Goal: Information Seeking & Learning: Learn about a topic

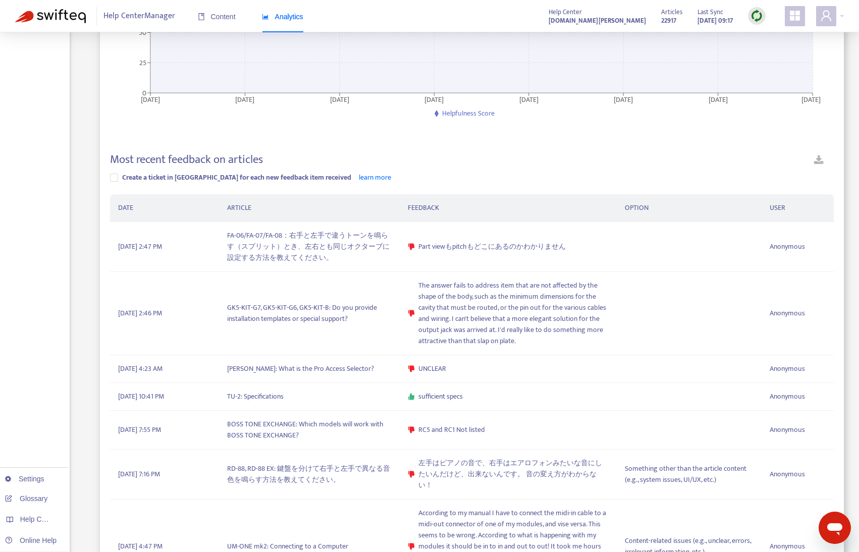
scroll to position [202, 0]
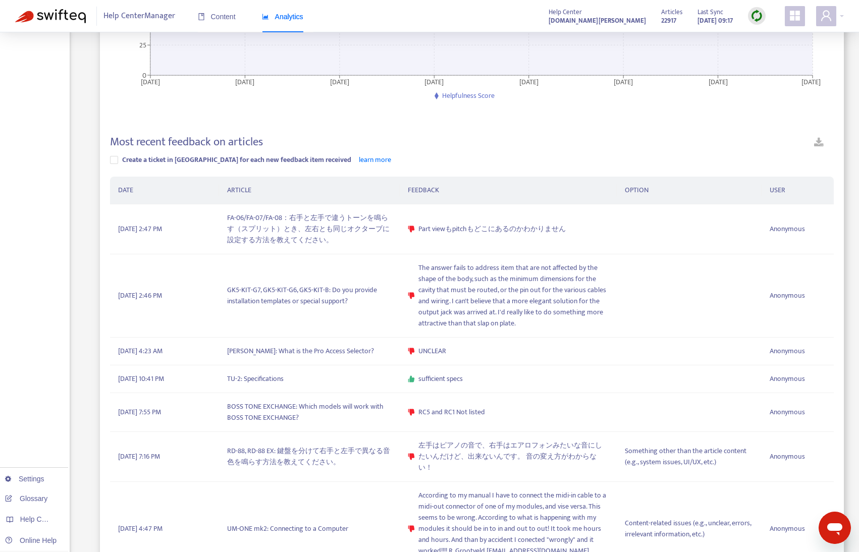
drag, startPoint x: 40, startPoint y: 219, endPoint x: 140, endPoint y: 87, distance: 165.0
click at [40, 219] on div "Overview Content Feedback Search Settings Glossary Help Centers Online Help" at bounding box center [35, 426] width 70 height 1193
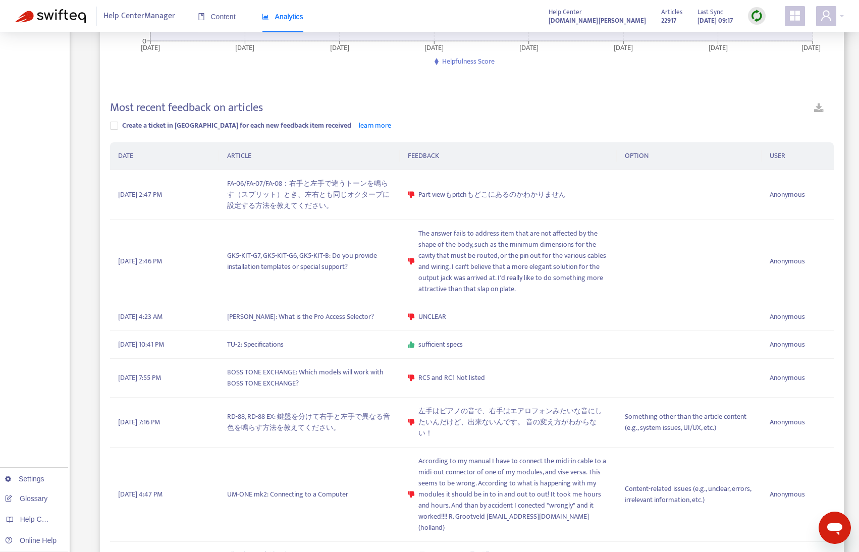
scroll to position [252, 0]
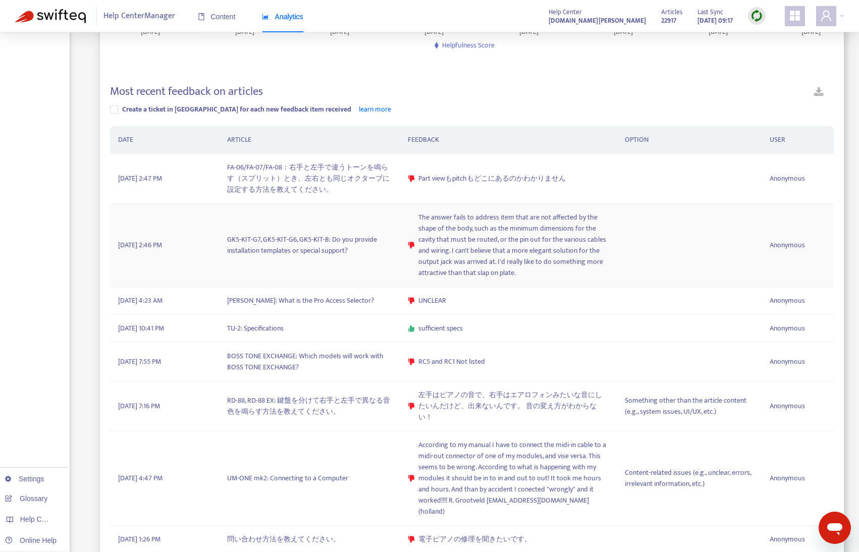
click at [327, 258] on td "GK5-KIT-G7, GK5-KIT-G6, GK5-KIT-B: Do you provide installation templates or spe…" at bounding box center [309, 245] width 181 height 83
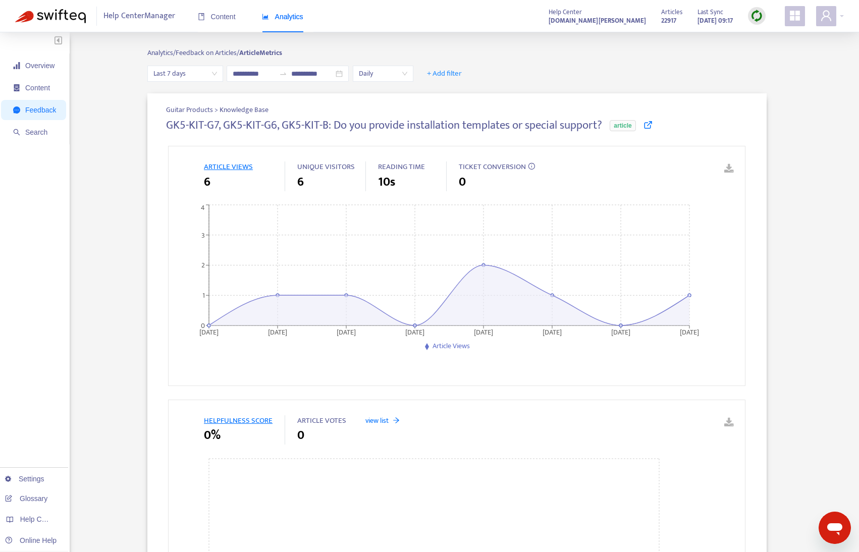
click at [648, 123] on icon at bounding box center [648, 124] width 9 height 9
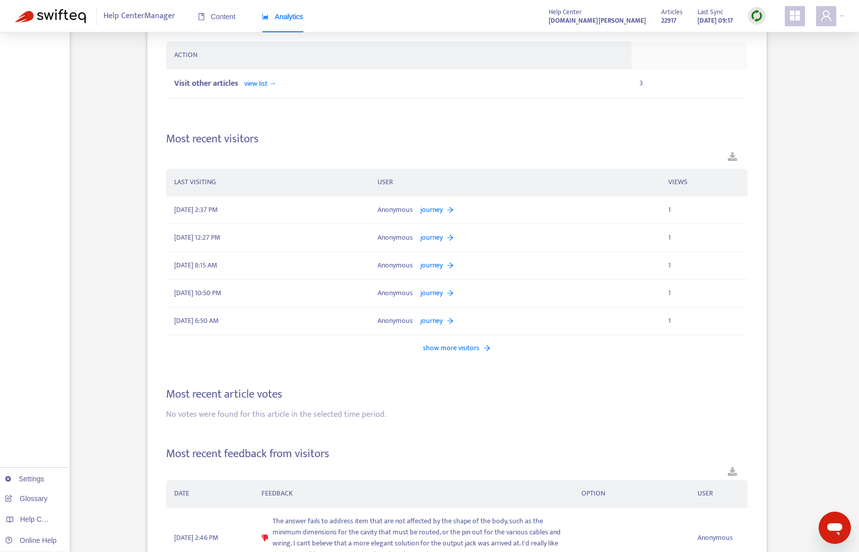
scroll to position [897, 0]
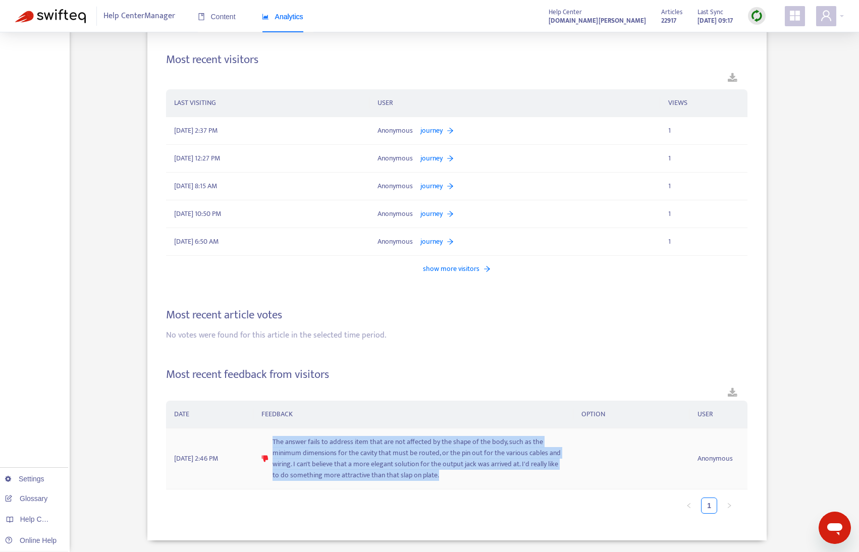
drag, startPoint x: 271, startPoint y: 440, endPoint x: 448, endPoint y: 480, distance: 182.2
click at [448, 480] on div "The answer fails to address item that are not affected by the shape of the body…" at bounding box center [413, 459] width 304 height 44
copy span "The answer fails to address item that are not affected by the shape of the body…"
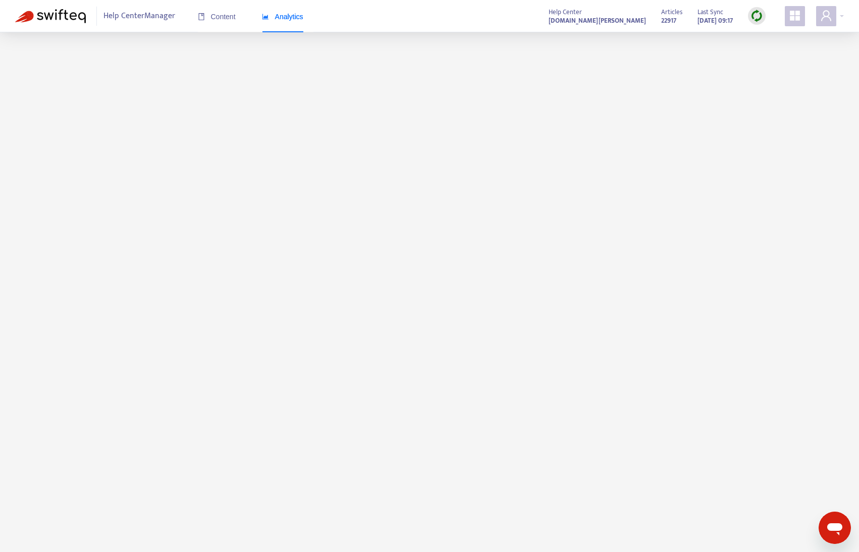
scroll to position [32, 0]
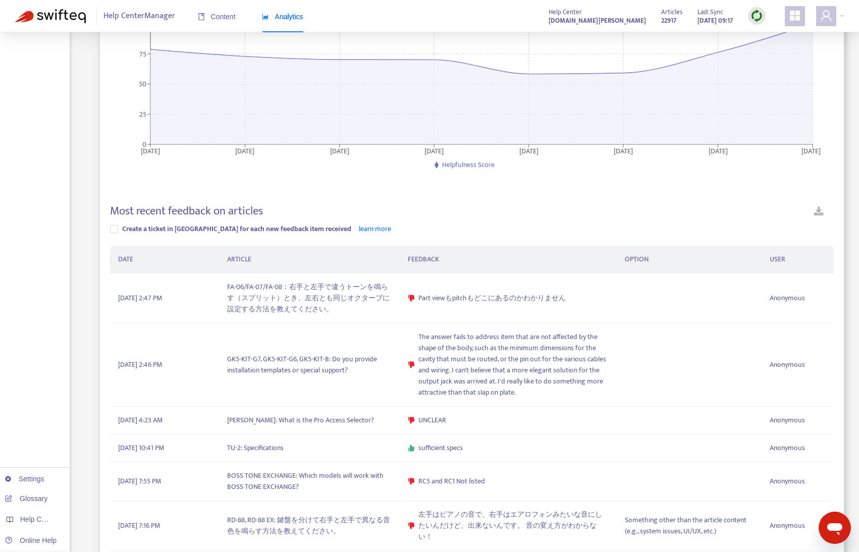
scroll to position [133, 0]
click at [268, 306] on td "FA-06/FA-07/FA-08：右手と左手で違うトーンを鳴らす（スプリット）とき、左右とも同じオクターブに設定する方法を教えてください。" at bounding box center [309, 298] width 181 height 50
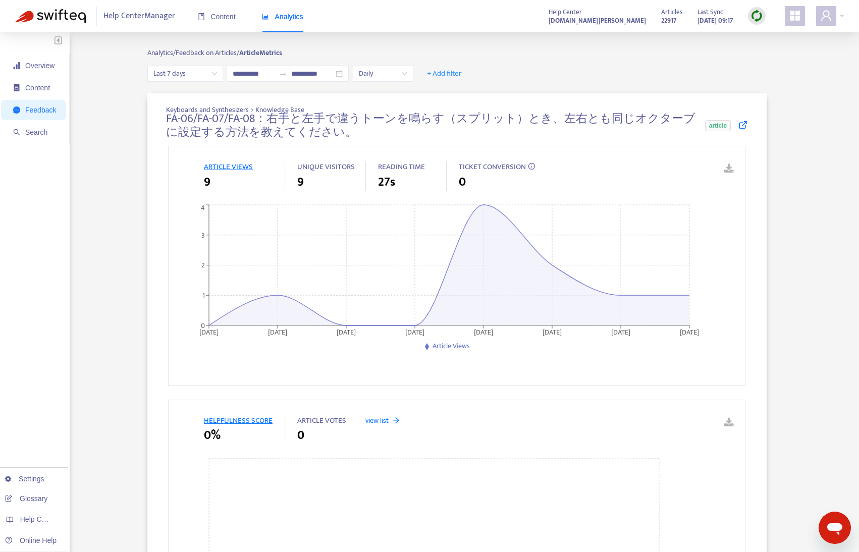
click at [743, 126] on icon at bounding box center [742, 124] width 9 height 9
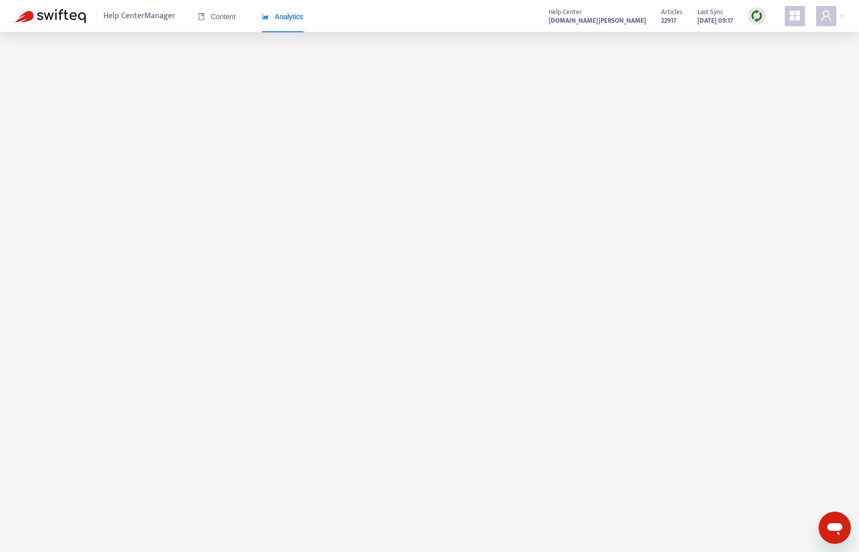
scroll to position [32, 0]
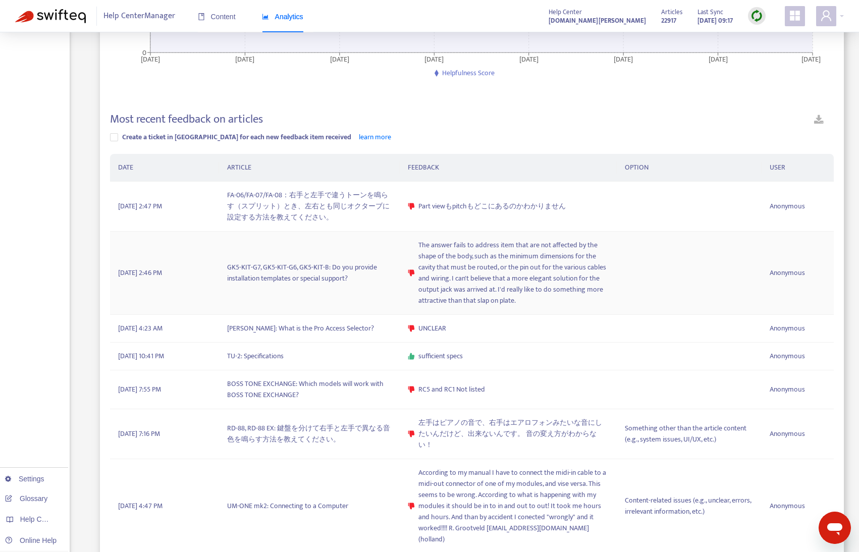
scroll to position [285, 0]
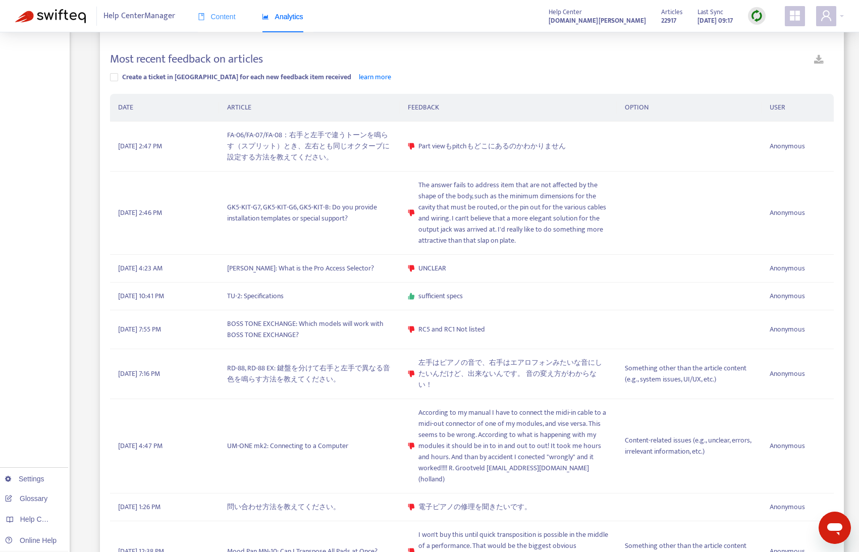
click at [222, 24] on div "Content" at bounding box center [217, 17] width 38 height 31
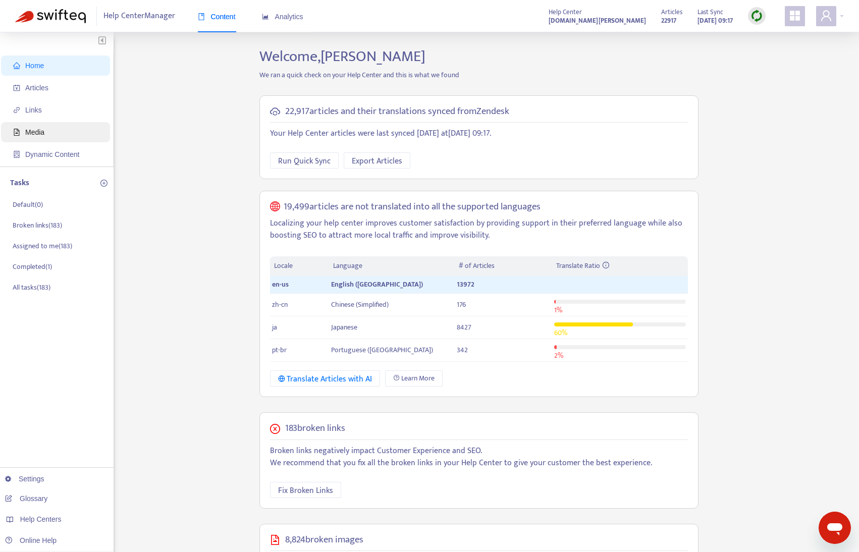
click at [34, 135] on span "Media" at bounding box center [34, 132] width 19 height 8
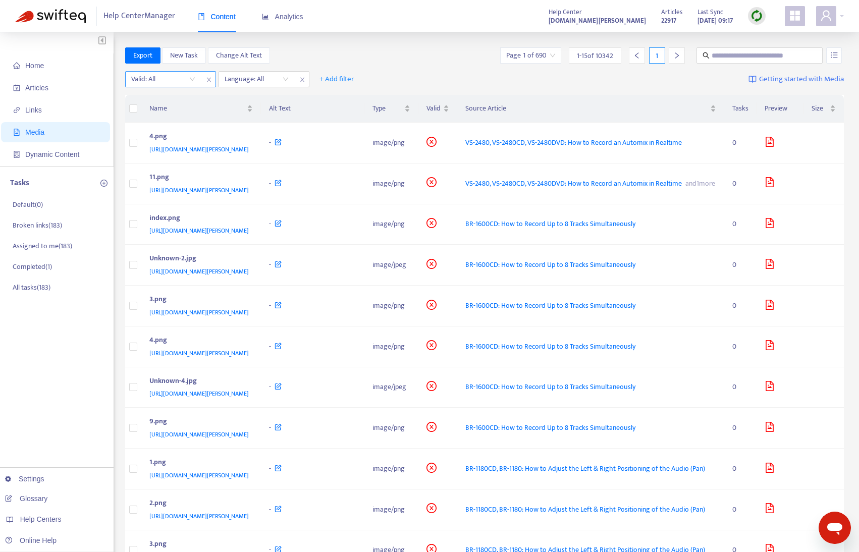
click at [186, 81] on input "search" at bounding box center [163, 79] width 64 height 15
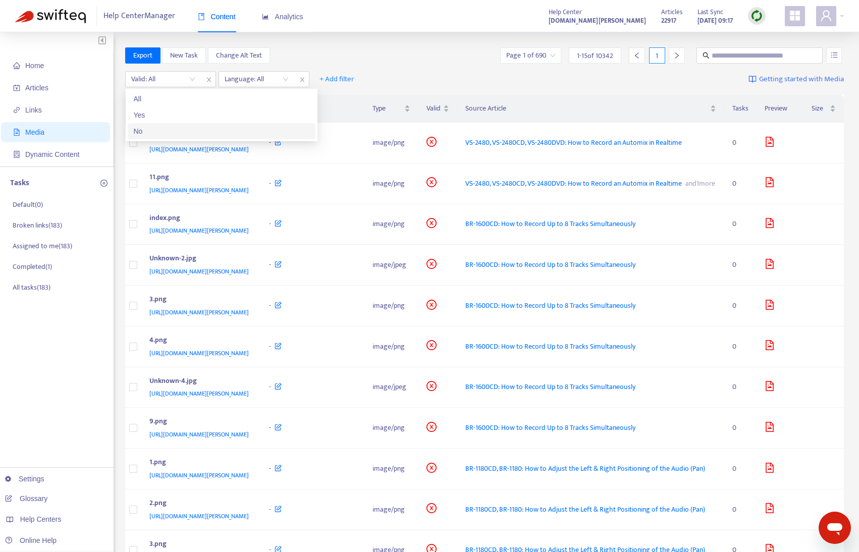
click at [194, 137] on div "No" at bounding box center [222, 131] width 188 height 16
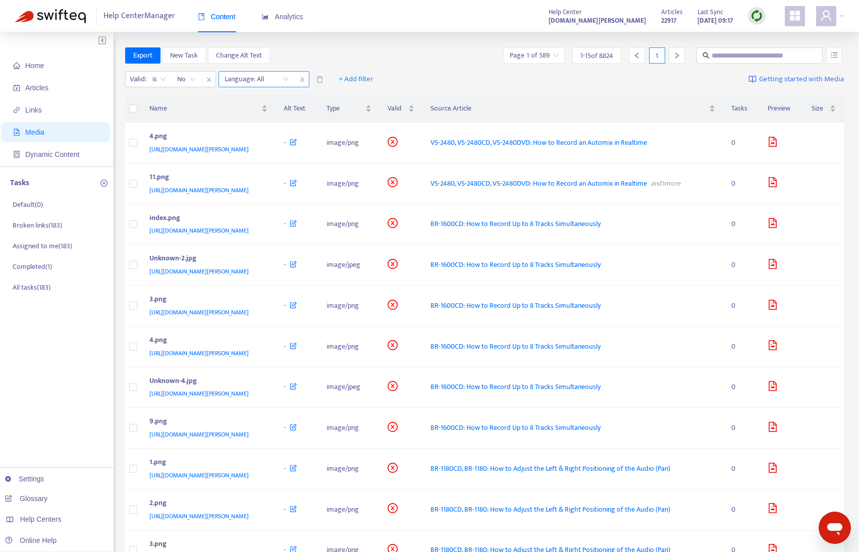
click at [263, 82] on div at bounding box center [251, 79] width 61 height 12
click at [402, 48] on div "Export New Task Change Alt Text Page 1 of 589 1 - 15 of 8824 1" at bounding box center [484, 55] width 719 height 16
click at [362, 77] on span "+ Add filter" at bounding box center [356, 79] width 35 height 12
click at [446, 64] on div "Export New Task Change Alt Text Page 1 of 589 1 - 15 of 8824 1" at bounding box center [484, 57] width 719 height 20
click at [546, 56] on input "search" at bounding box center [534, 55] width 49 height 15
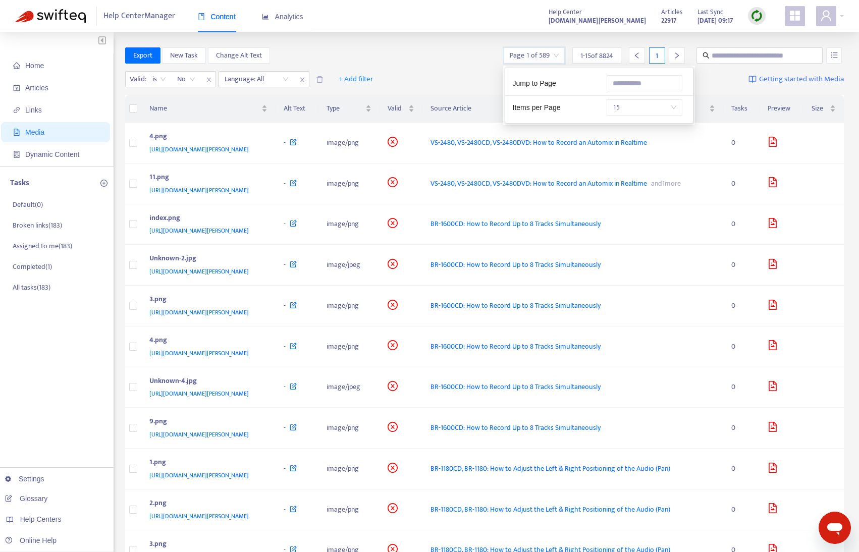
click at [634, 107] on span "15" at bounding box center [645, 107] width 64 height 15
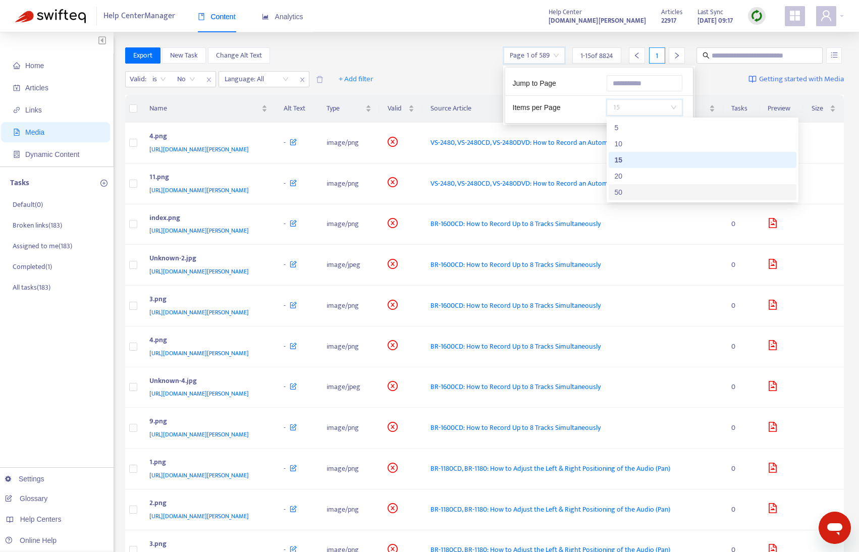
click at [634, 193] on div "50" at bounding box center [703, 192] width 176 height 11
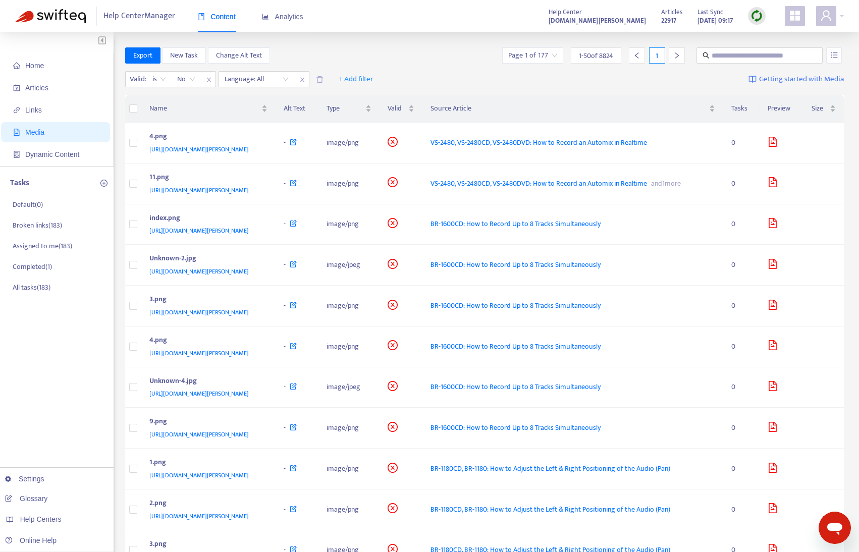
click at [434, 48] on div "Export New Task Change Alt Text Page 1 of 177 1 - 50 of 8824 1" at bounding box center [484, 55] width 719 height 16
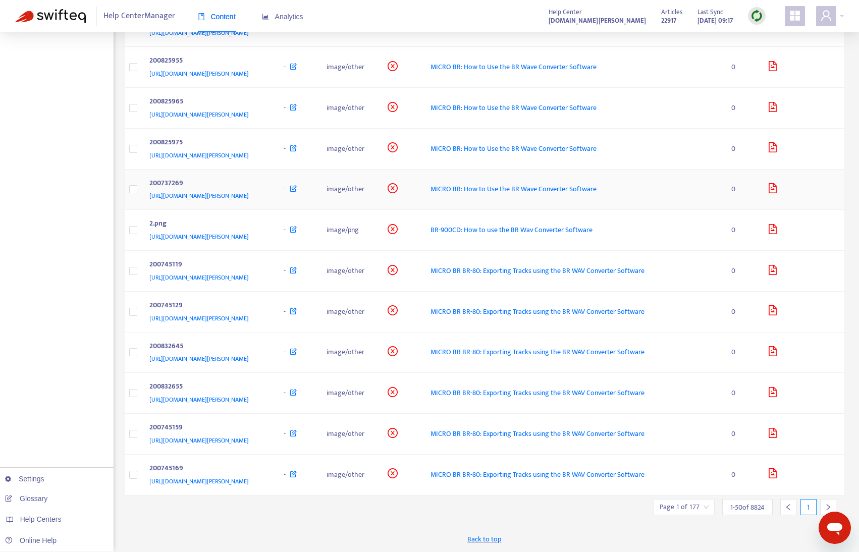
scroll to position [1754, 0]
click at [826, 506] on icon "right" at bounding box center [828, 507] width 7 height 7
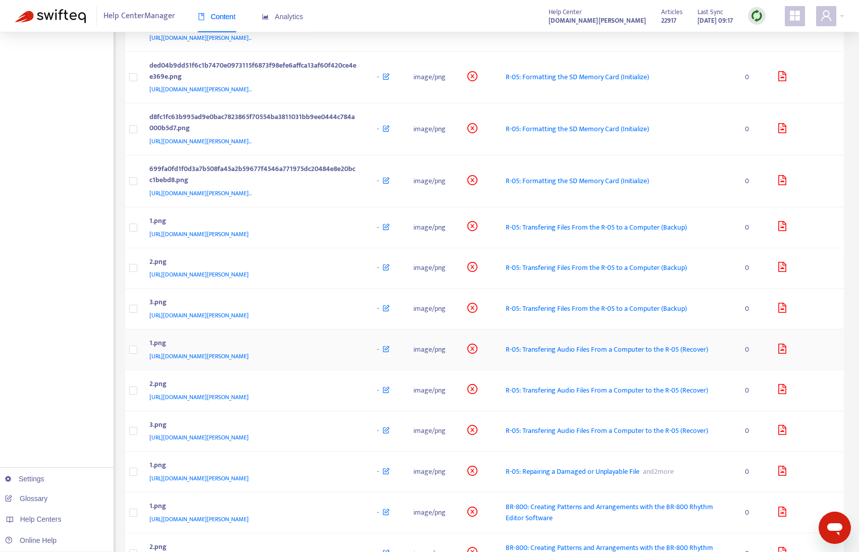
scroll to position [1787, 0]
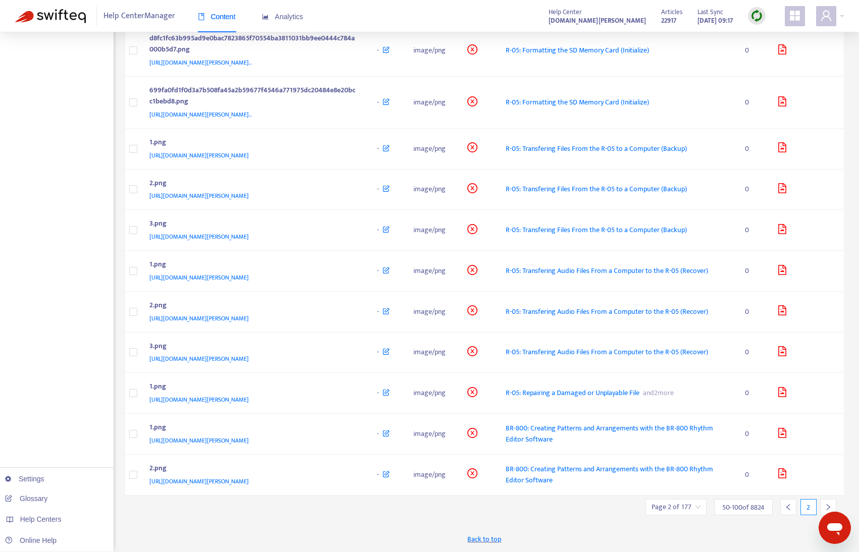
click at [825, 505] on icon "right" at bounding box center [828, 507] width 7 height 7
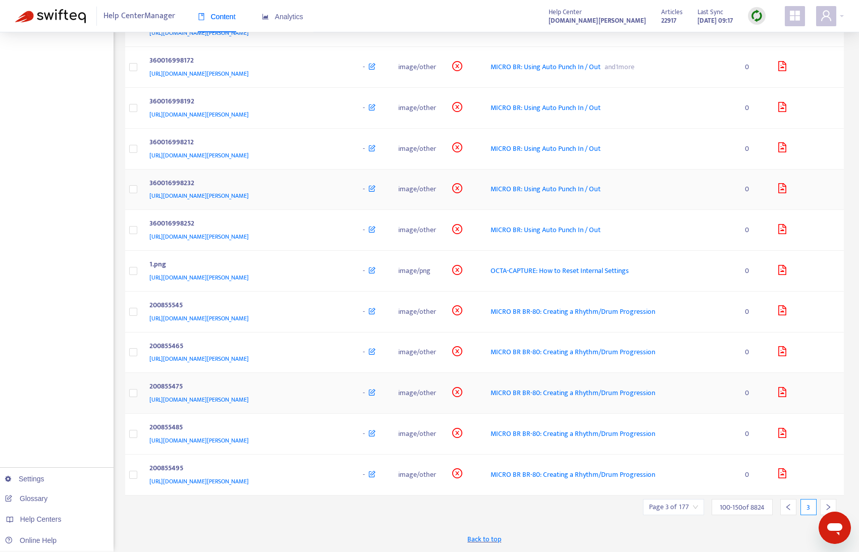
scroll to position [1721, 0]
click at [249, 318] on span "[URL][DOMAIN_NAME][PERSON_NAME]" at bounding box center [198, 318] width 99 height 10
click at [343, 315] on div "[URL][DOMAIN_NAME][PERSON_NAME]" at bounding box center [246, 318] width 194 height 11
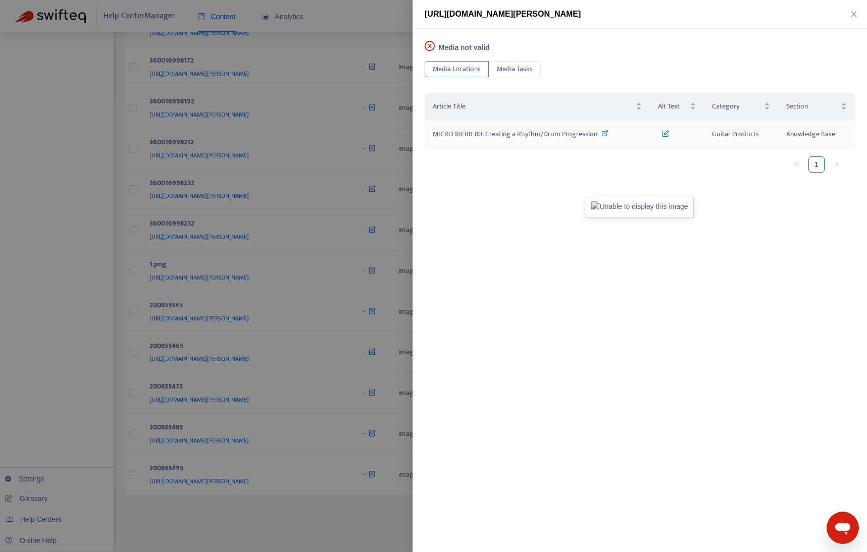
click at [552, 136] on span "MICRO BR BR-80: Creating a Rhythm/Drum Progression" at bounding box center [515, 134] width 165 height 12
click at [40, 396] on div at bounding box center [433, 276] width 867 height 552
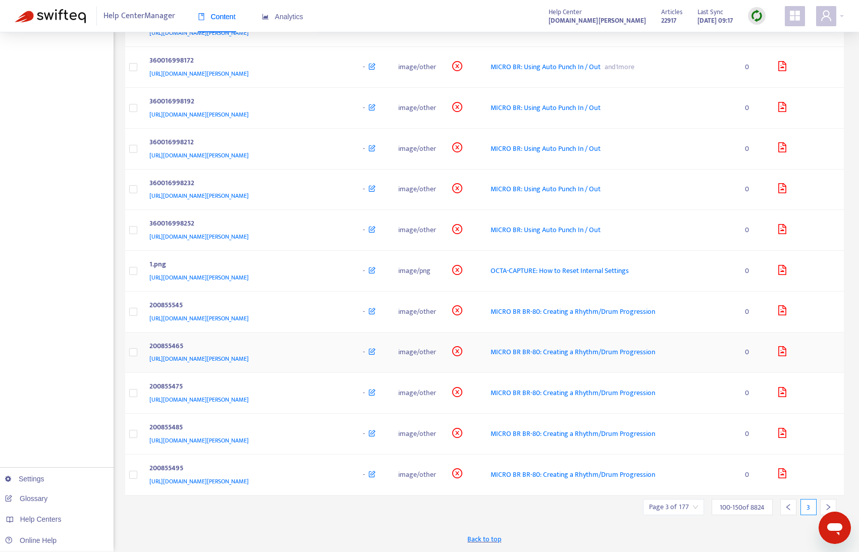
click at [329, 348] on div "200855465" at bounding box center [246, 347] width 194 height 13
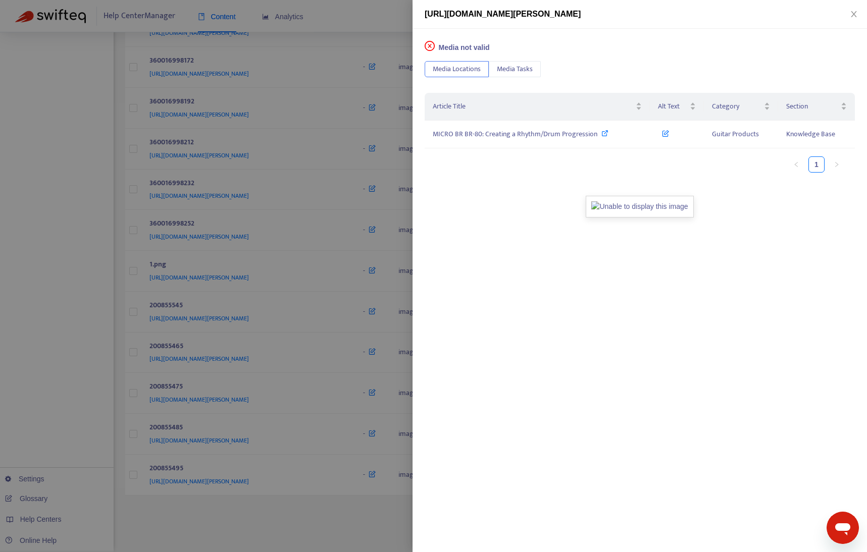
click at [244, 517] on div at bounding box center [433, 276] width 867 height 552
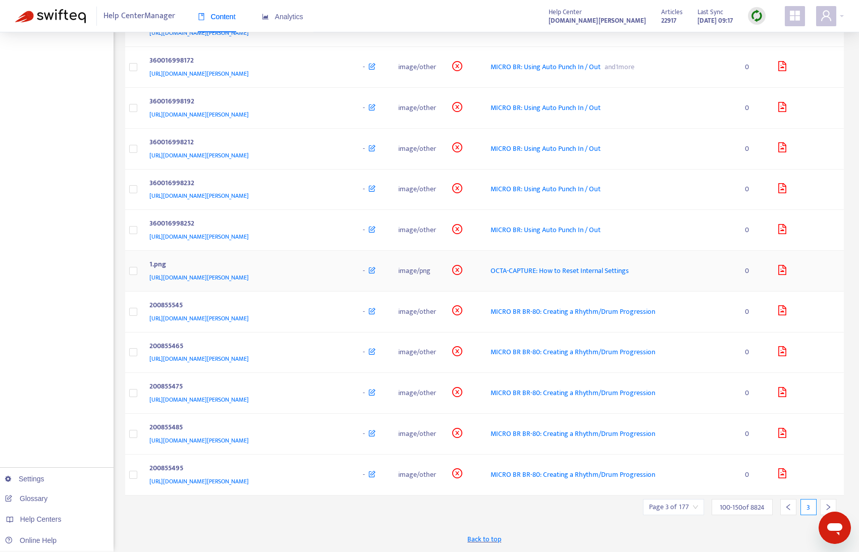
click at [343, 263] on div "1.png" at bounding box center [246, 265] width 194 height 13
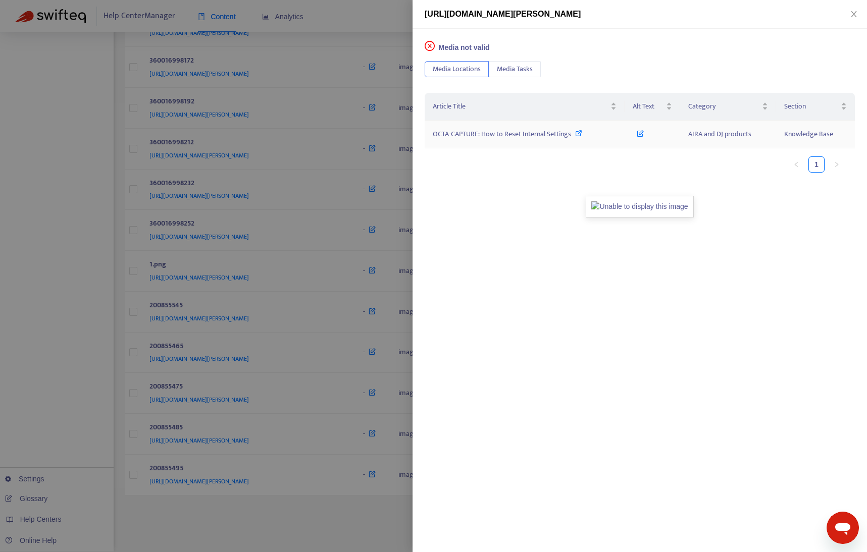
click at [554, 134] on span "OCTA-CAPTURE: How to Reset Internal Settings" at bounding box center [502, 134] width 138 height 12
click at [78, 349] on div at bounding box center [433, 276] width 867 height 552
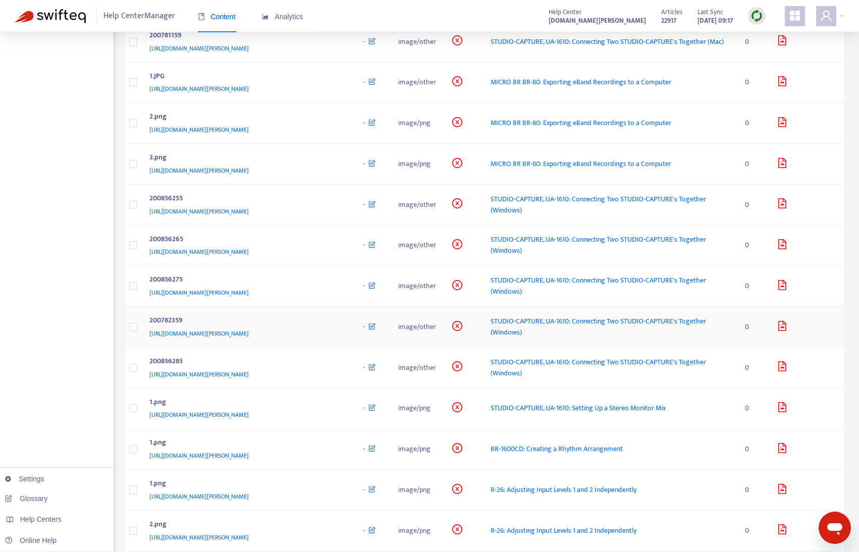
scroll to position [964, 0]
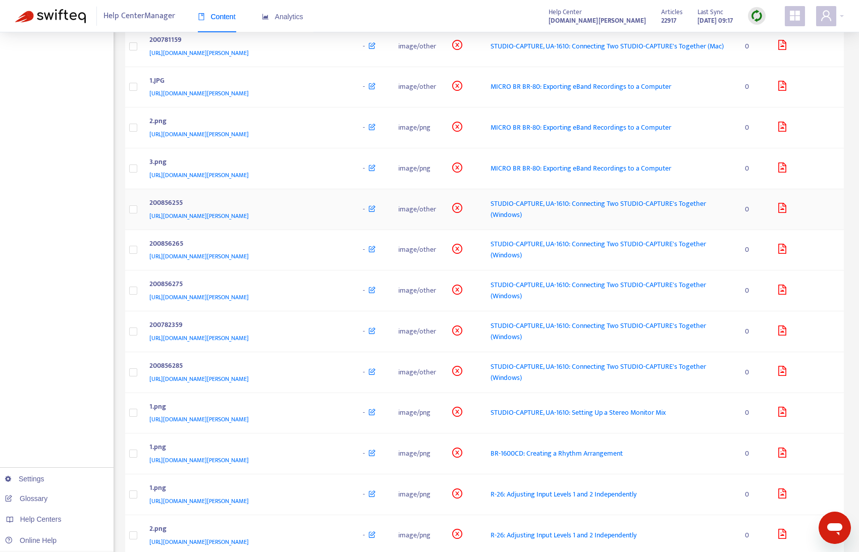
click at [337, 210] on div "[URL][DOMAIN_NAME][PERSON_NAME]" at bounding box center [246, 215] width 194 height 11
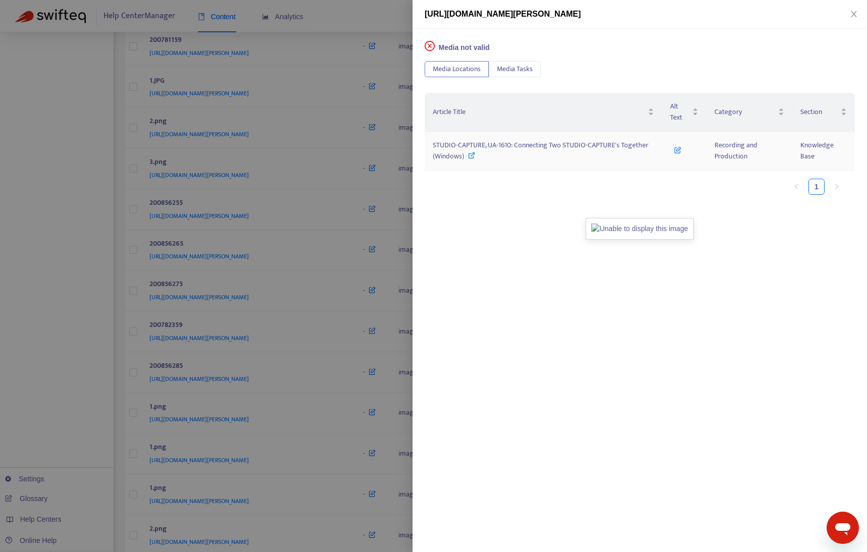
click at [470, 157] on icon at bounding box center [471, 155] width 7 height 7
click at [62, 291] on div at bounding box center [433, 276] width 867 height 552
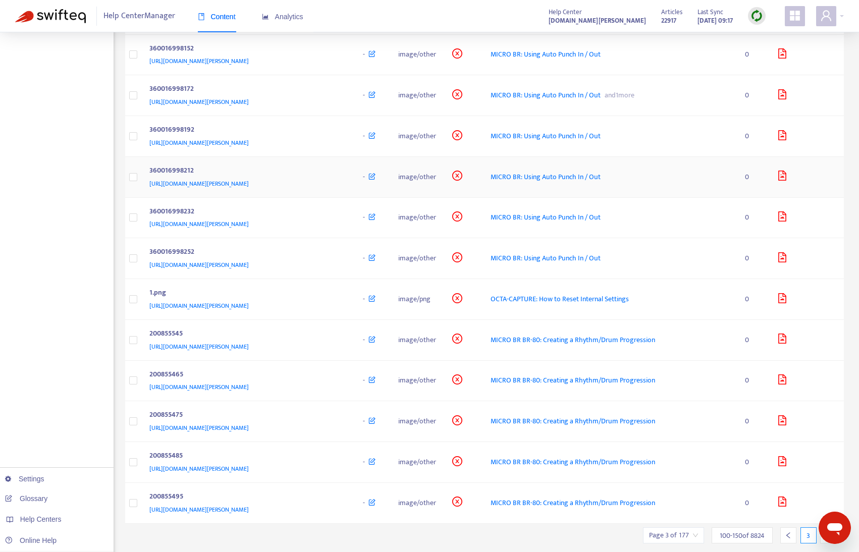
scroll to position [1721, 0]
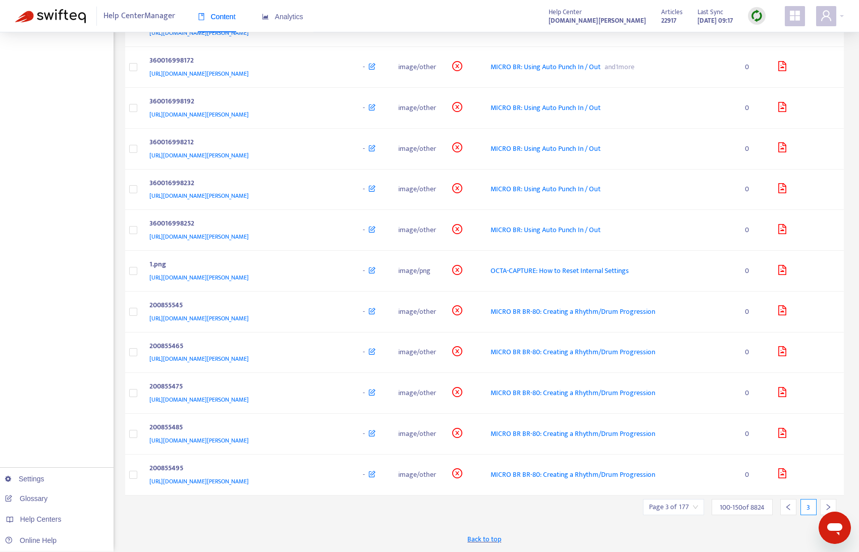
click at [828, 503] on div at bounding box center [828, 507] width 16 height 16
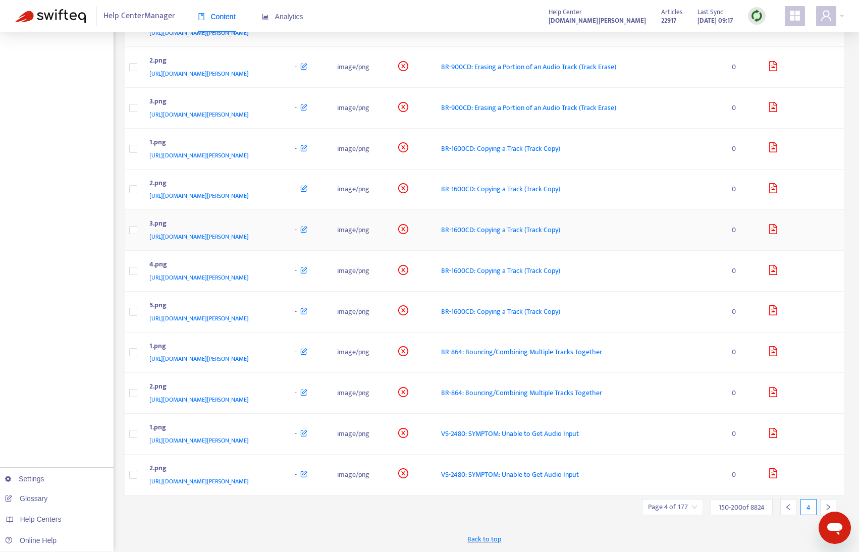
scroll to position [1765, 0]
click at [824, 504] on div at bounding box center [828, 507] width 16 height 16
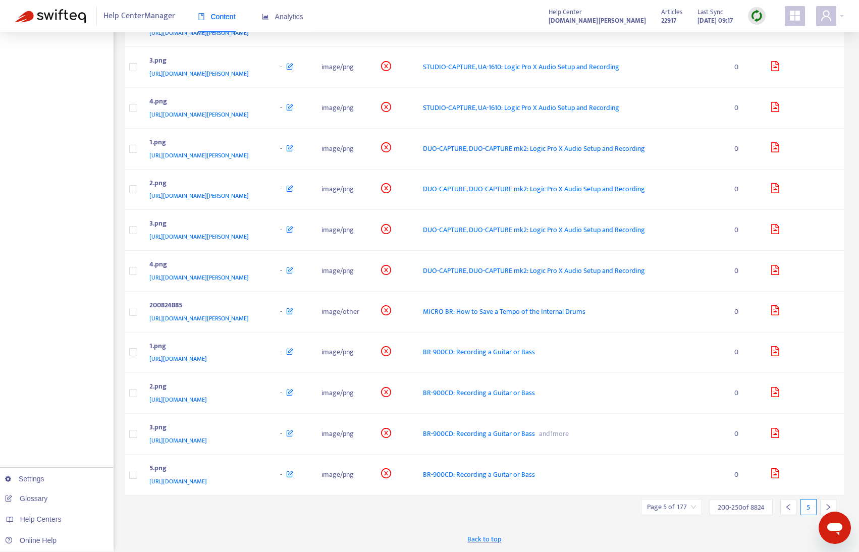
scroll to position [2198, 0]
click at [273, 478] on td "5.png [URL][DOMAIN_NAME]" at bounding box center [206, 475] width 131 height 41
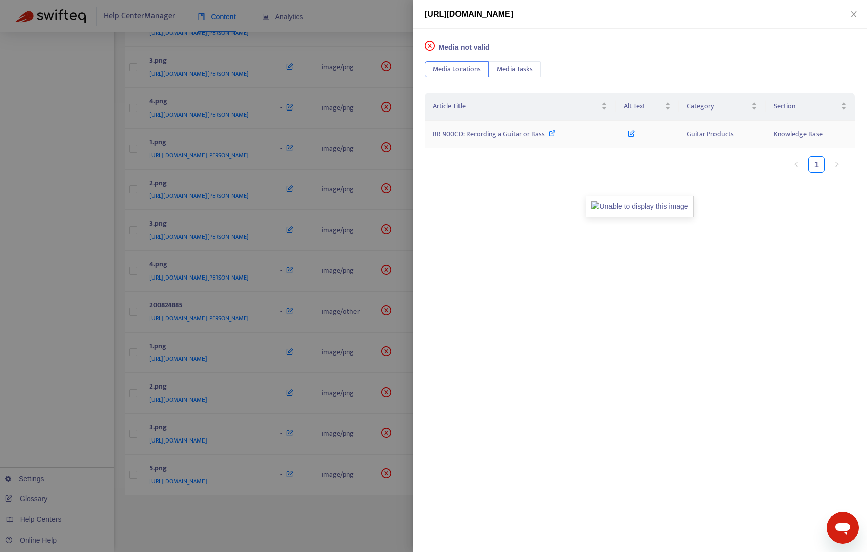
click at [545, 133] on div "BR-900CD: Recording a Guitar or Bass" at bounding box center [520, 134] width 175 height 11
click at [114, 334] on div at bounding box center [433, 276] width 867 height 552
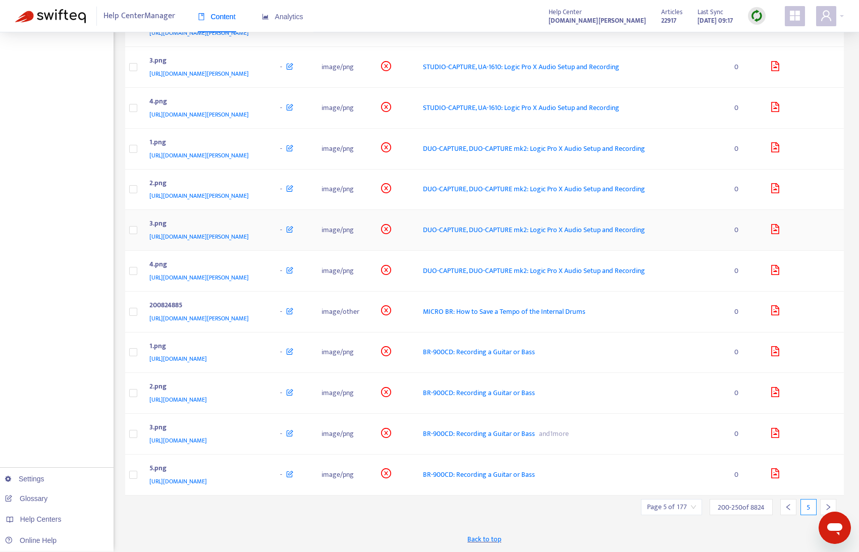
click at [260, 231] on div "[URL][DOMAIN_NAME][PERSON_NAME]" at bounding box center [204, 236] width 111 height 11
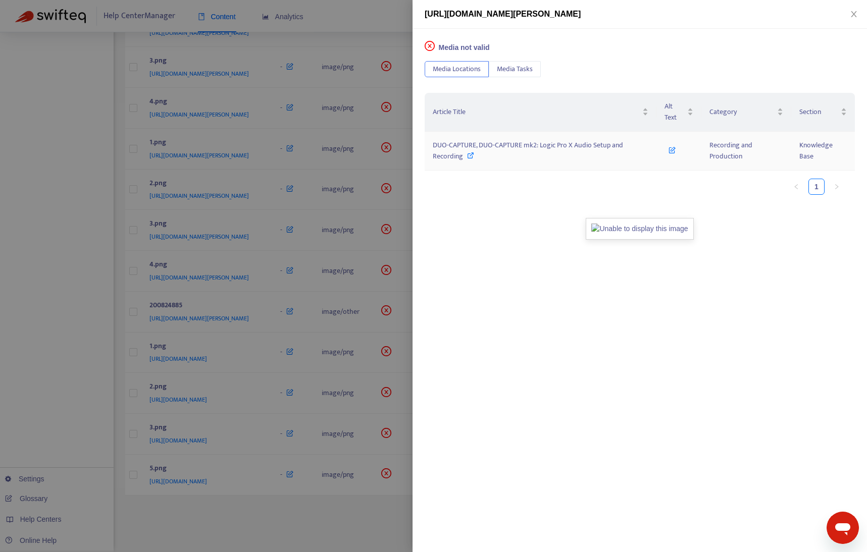
click at [469, 154] on icon at bounding box center [470, 155] width 7 height 7
click at [83, 290] on div at bounding box center [433, 276] width 867 height 552
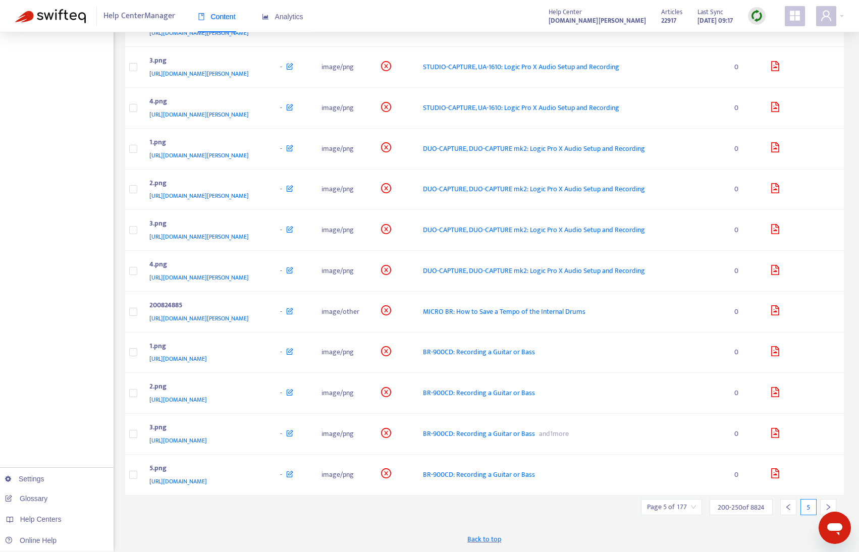
click at [826, 506] on icon "right" at bounding box center [828, 507] width 7 height 7
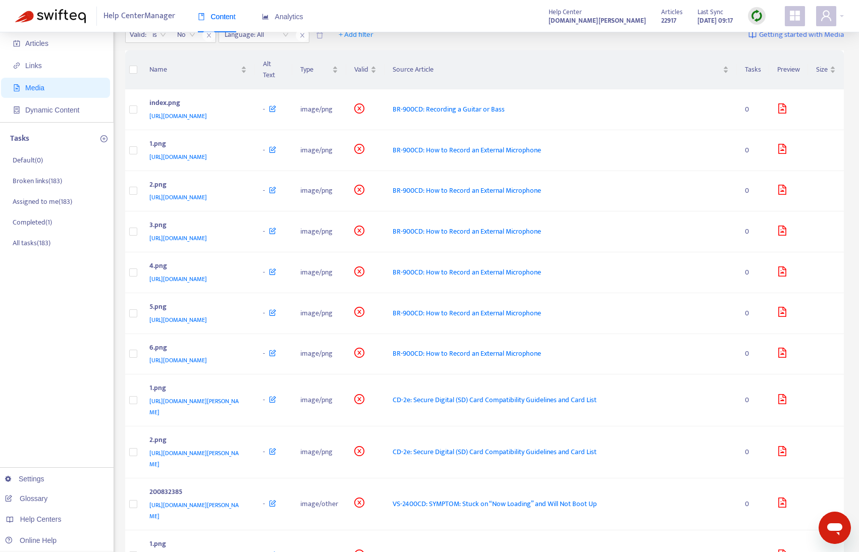
scroll to position [60, 0]
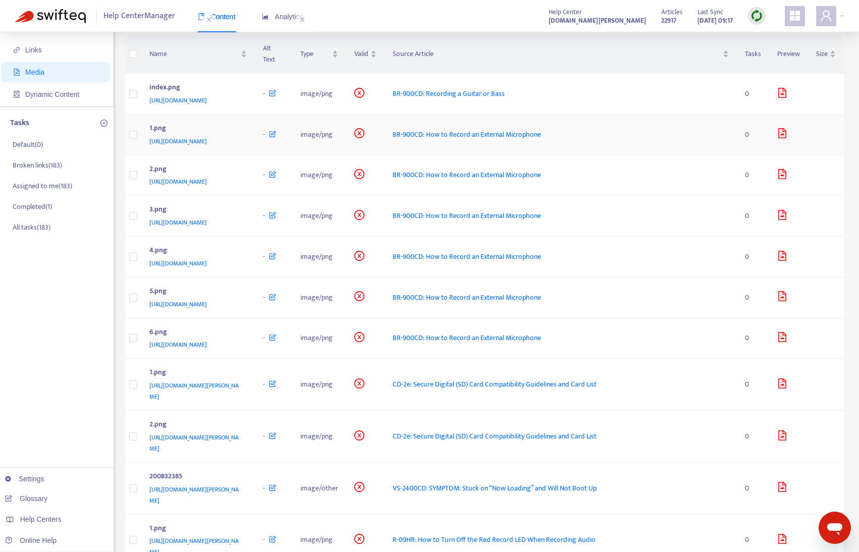
click at [255, 155] on td "1.png [URL][DOMAIN_NAME]" at bounding box center [198, 135] width 114 height 41
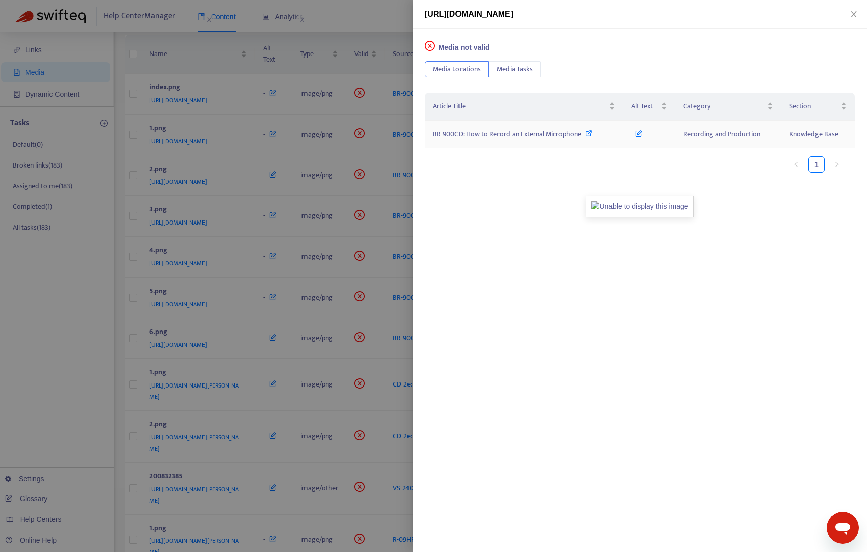
click at [585, 136] on icon at bounding box center [588, 133] width 7 height 7
click at [68, 336] on div at bounding box center [433, 276] width 867 height 552
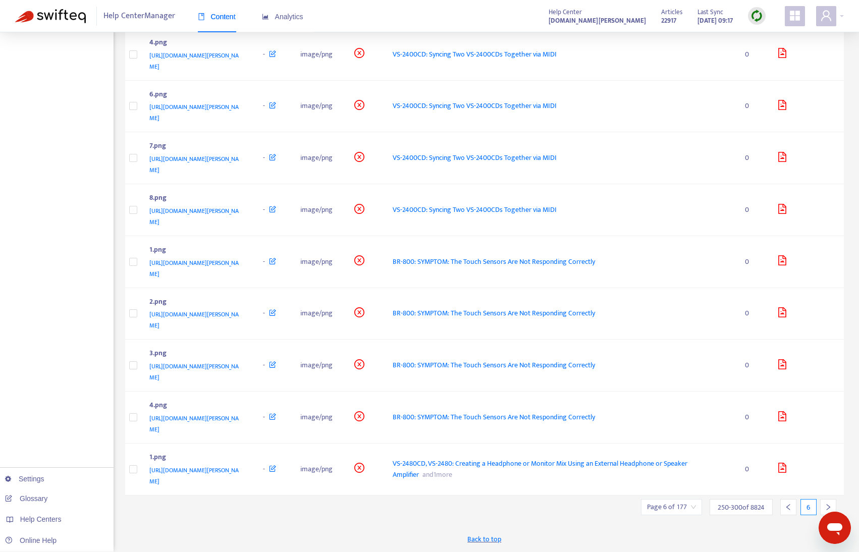
scroll to position [2231, 0]
click at [825, 504] on icon "right" at bounding box center [828, 507] width 7 height 7
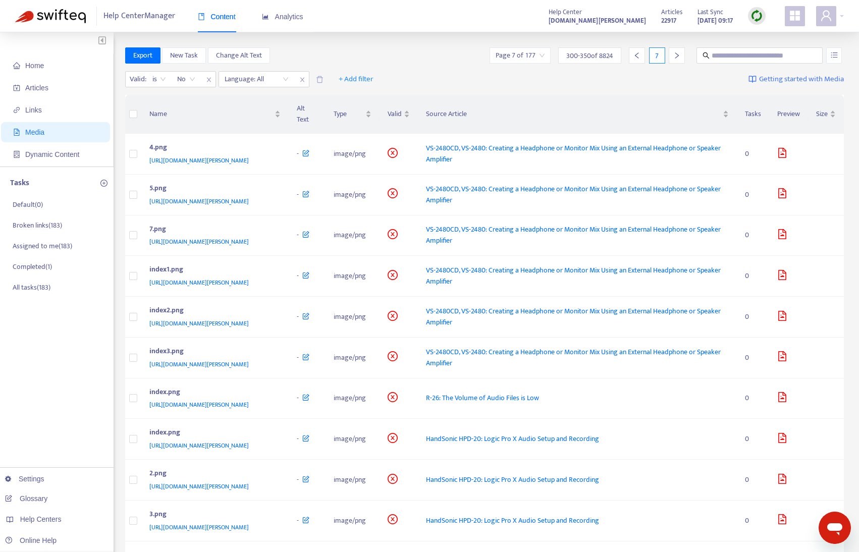
scroll to position [225, 0]
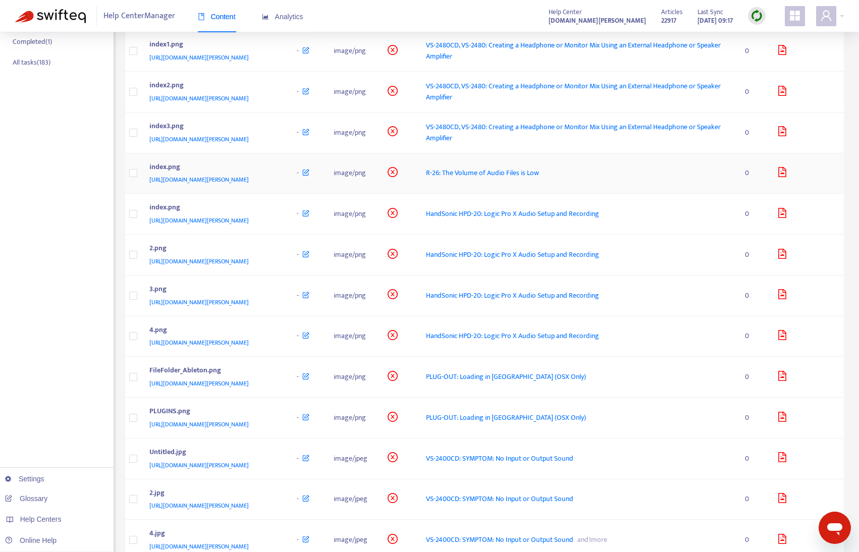
click at [326, 194] on td "-" at bounding box center [307, 173] width 37 height 41
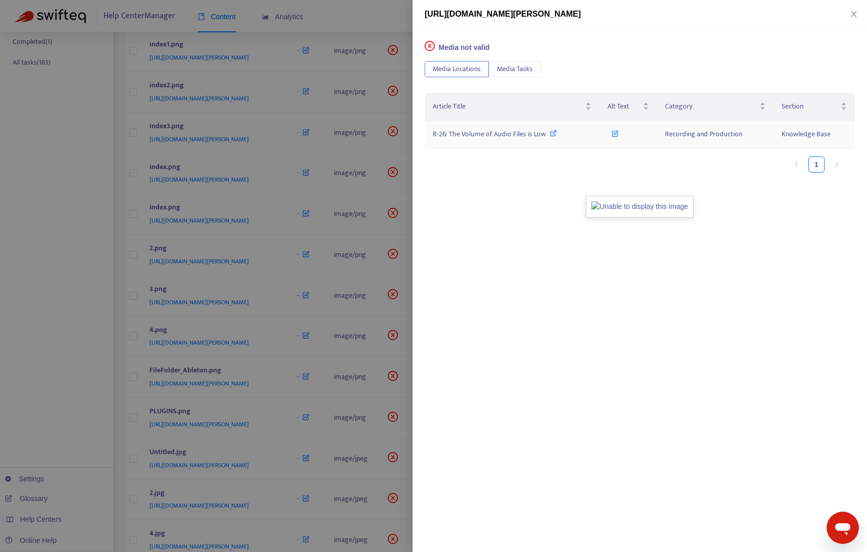
click at [552, 132] on icon at bounding box center [553, 133] width 7 height 7
click at [97, 360] on div at bounding box center [433, 276] width 867 height 552
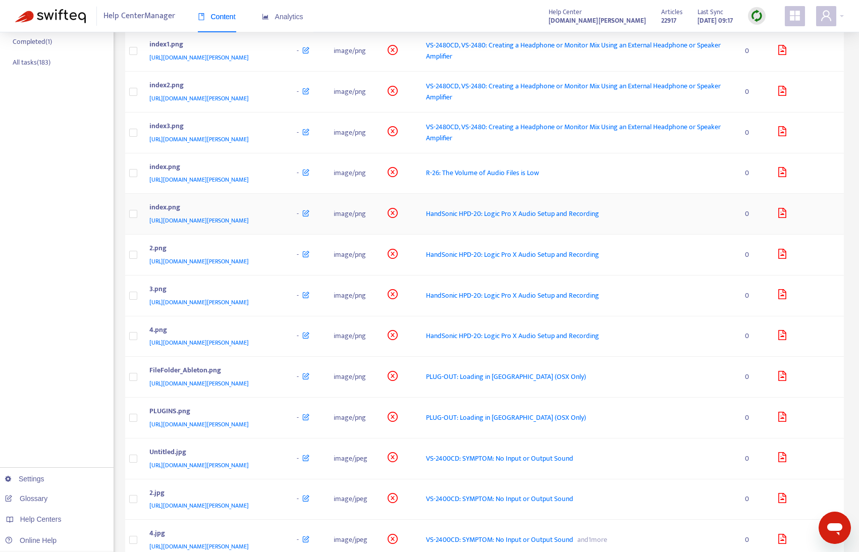
click at [289, 235] on td "index.png [URL][DOMAIN_NAME][PERSON_NAME]" at bounding box center [214, 214] width 147 height 41
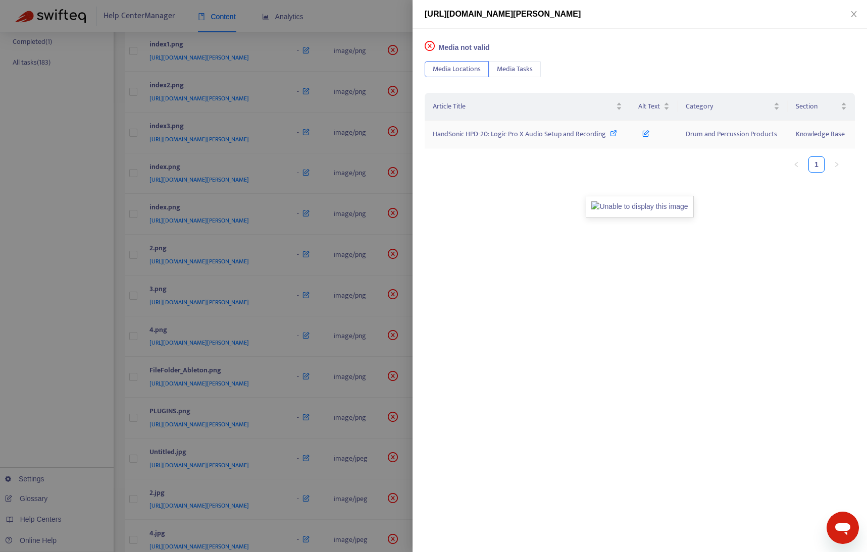
click at [514, 135] on span "HandSonic HPD-20: Logic Pro X Audio Setup and Recording" at bounding box center [519, 134] width 173 height 12
click at [47, 238] on div at bounding box center [433, 276] width 867 height 552
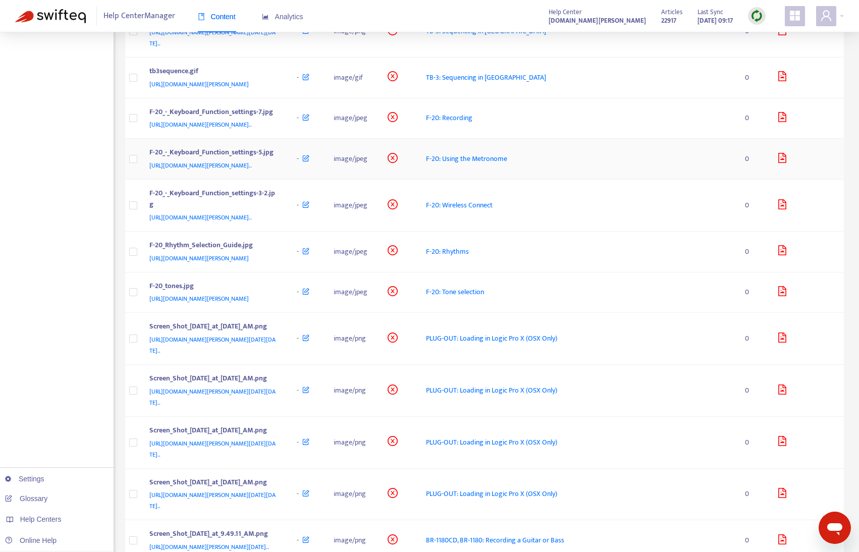
scroll to position [679, 0]
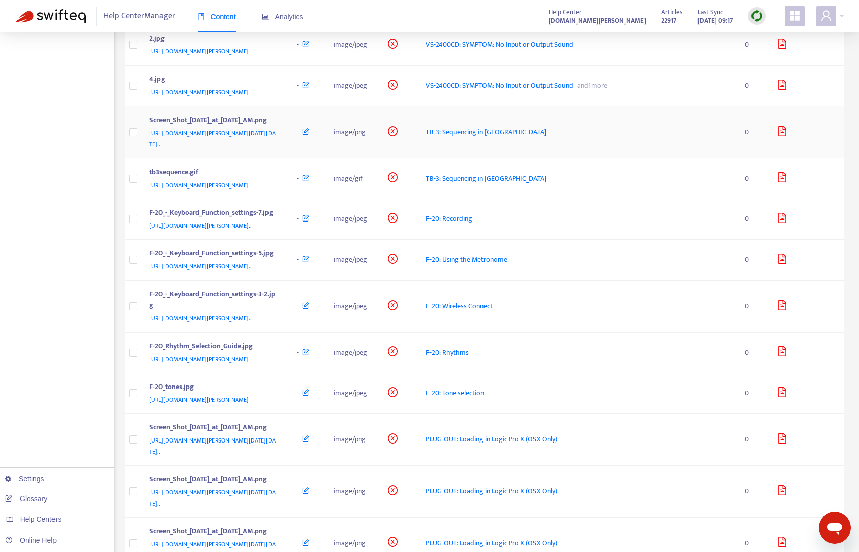
click at [289, 158] on td "Screen_Shot_[DATE]_at_[DATE]_AM.png [URL][DOMAIN_NAME][PERSON_NAME][DATE][DATE]…" at bounding box center [214, 133] width 147 height 52
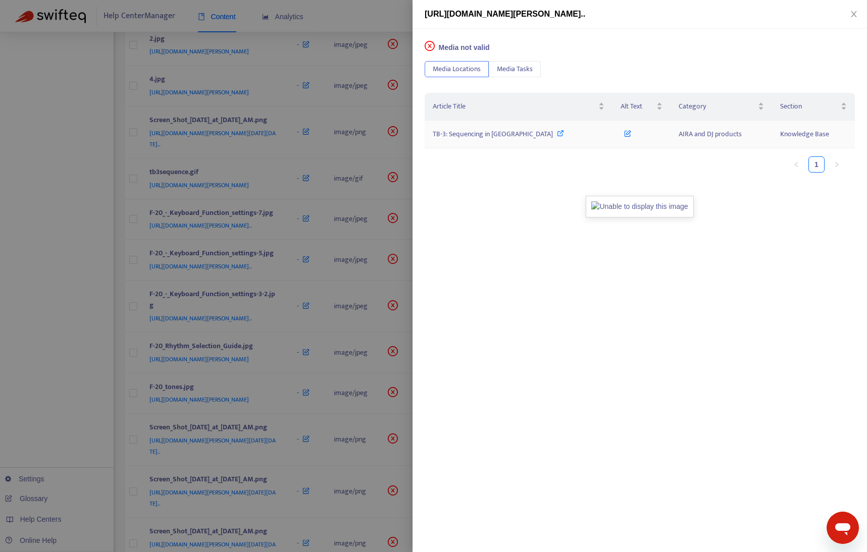
click at [557, 133] on icon at bounding box center [560, 133] width 7 height 7
click at [67, 313] on div at bounding box center [433, 276] width 867 height 552
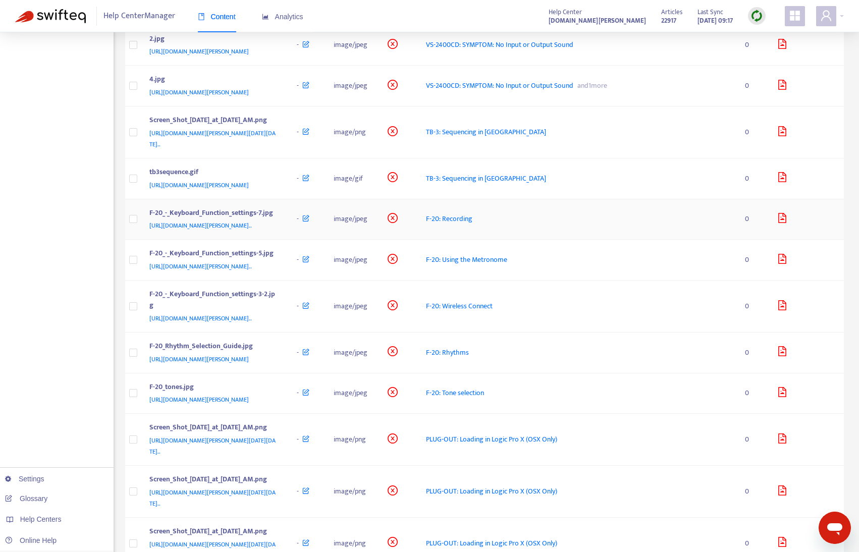
click at [289, 240] on td "F-20_-_Keyboard_Function_settings-7.jpg [URL][DOMAIN_NAME][PERSON_NAME].." at bounding box center [214, 219] width 147 height 41
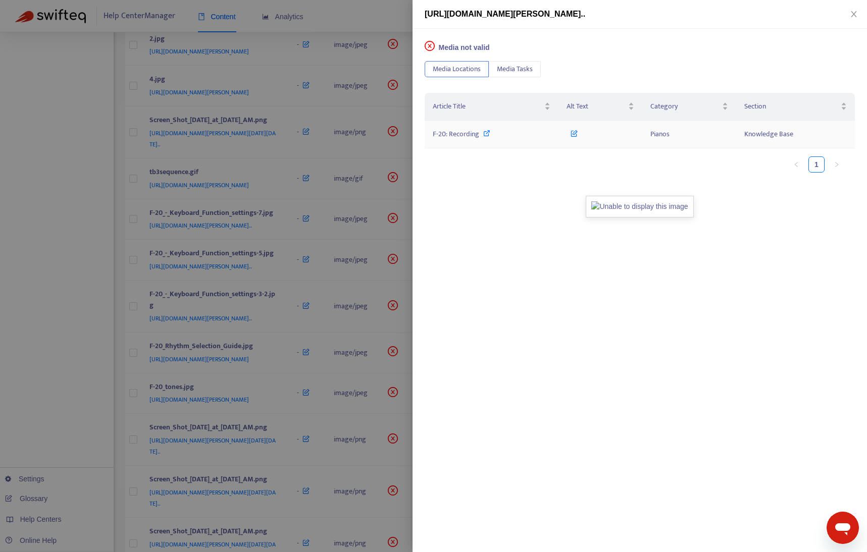
click at [490, 132] on div "F-20: Recording" at bounding box center [492, 134] width 118 height 11
click at [72, 324] on div at bounding box center [433, 276] width 867 height 552
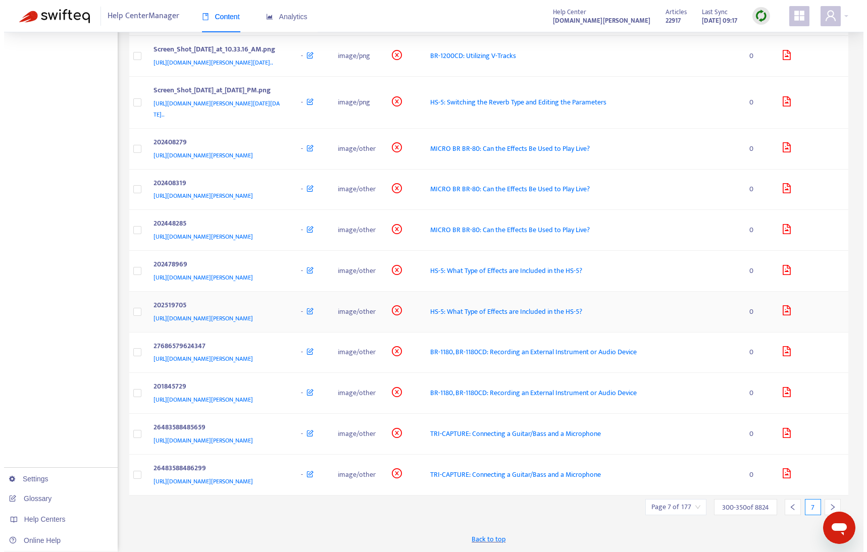
scroll to position [2065, 0]
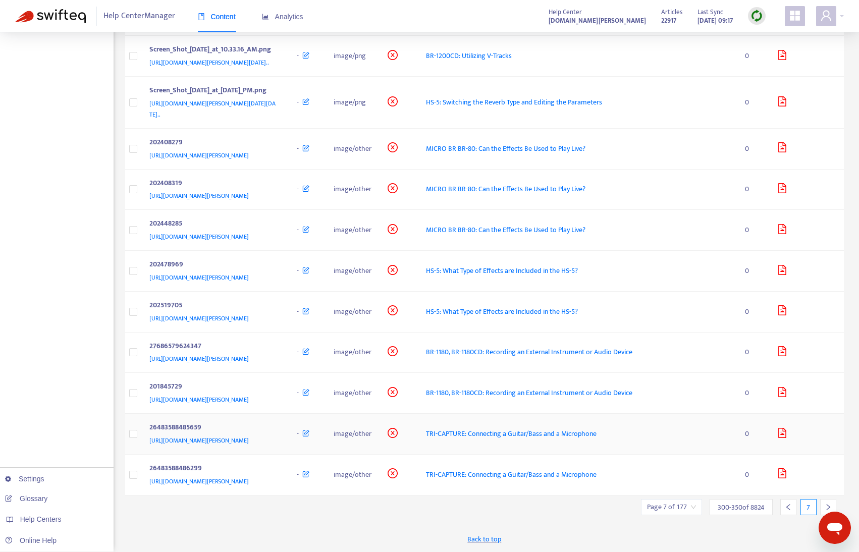
click at [277, 428] on div "26483588485659" at bounding box center [213, 428] width 128 height 13
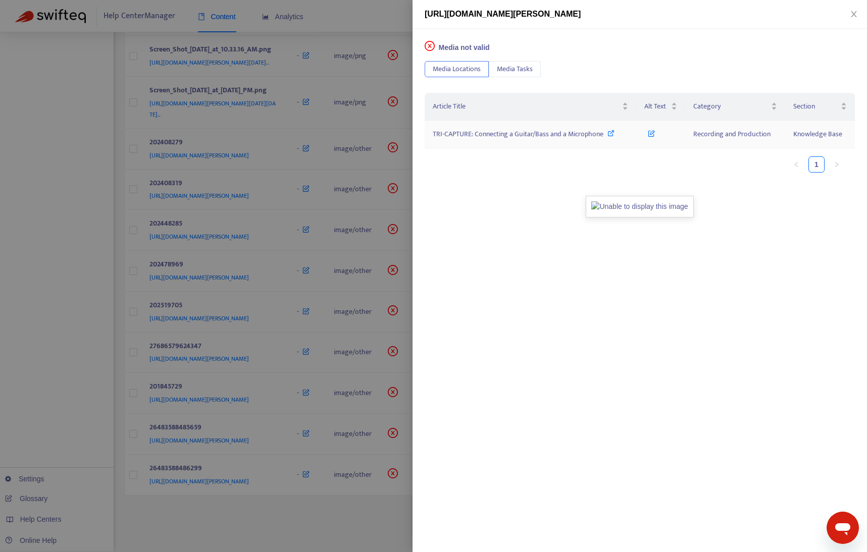
click at [610, 136] on icon at bounding box center [610, 133] width 7 height 7
click at [98, 315] on div at bounding box center [433, 276] width 867 height 552
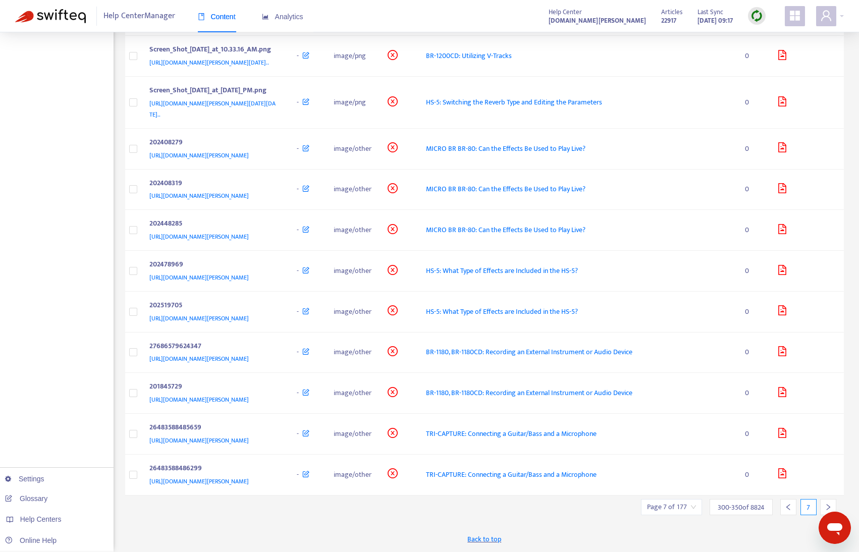
click at [828, 503] on div at bounding box center [828, 507] width 16 height 16
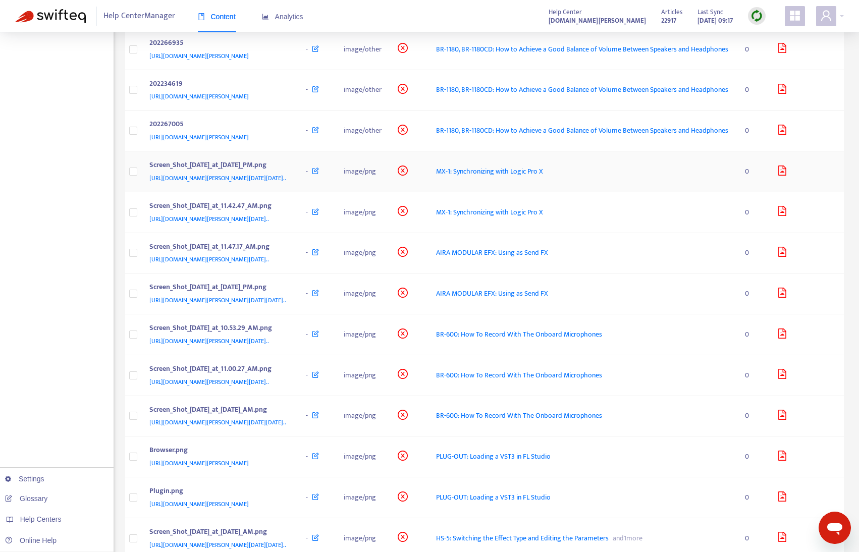
scroll to position [303, 0]
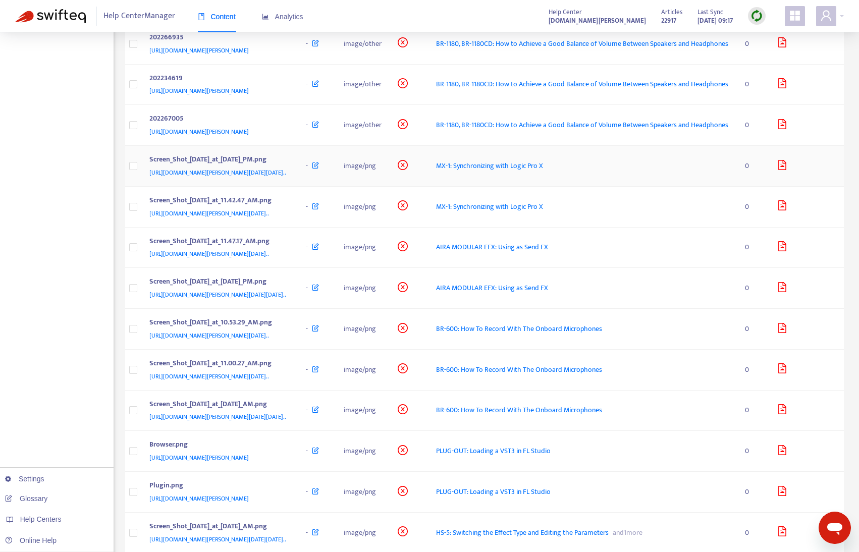
click at [298, 187] on td "Screen_Shot_[DATE]_at_[DATE]_PM.png [URL][DOMAIN_NAME][PERSON_NAME][DATE][DATE]…" at bounding box center [219, 166] width 157 height 41
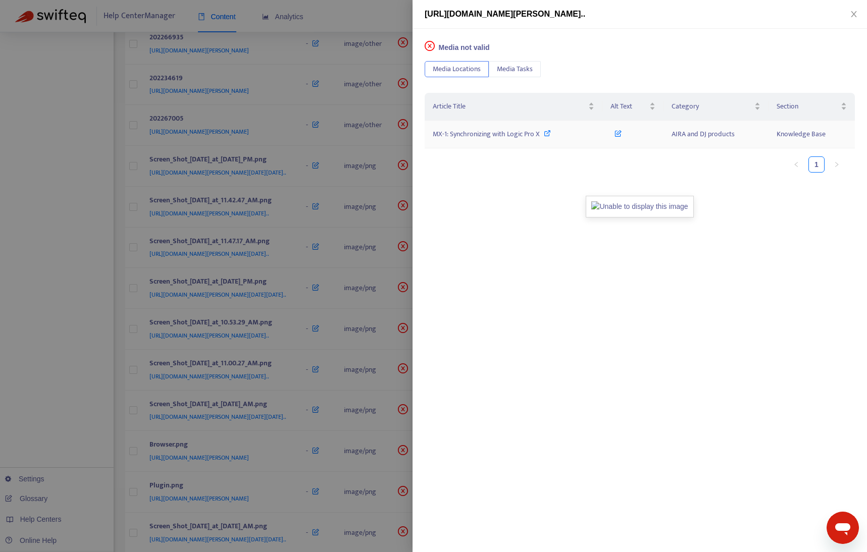
click at [546, 132] on icon at bounding box center [547, 133] width 7 height 7
click at [86, 332] on div at bounding box center [433, 276] width 867 height 552
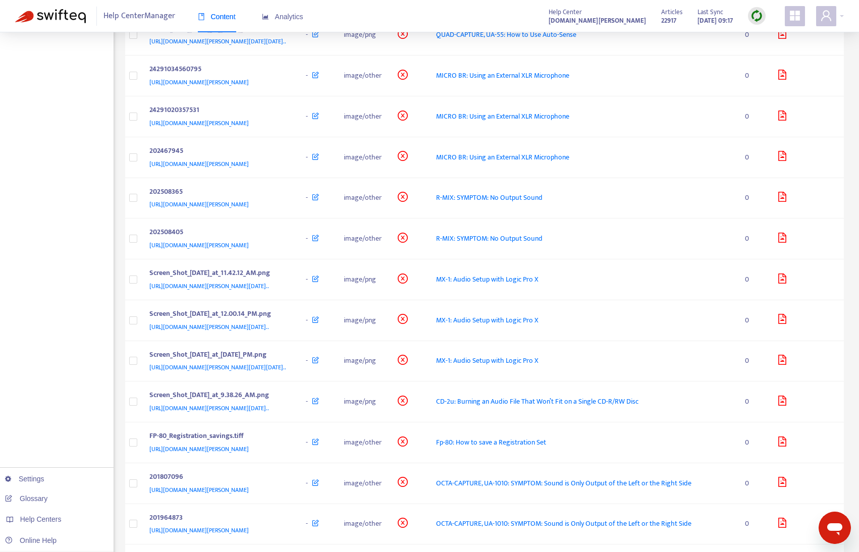
scroll to position [1009, 0]
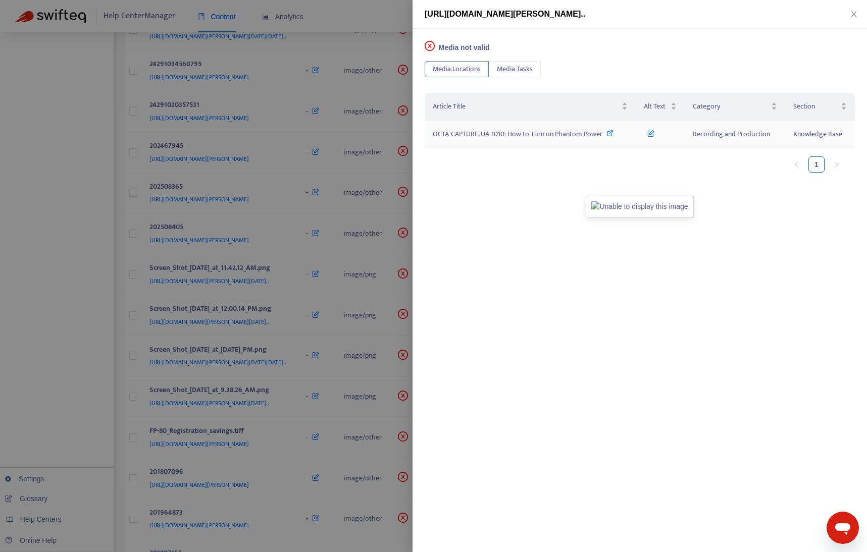
click at [609, 131] on icon at bounding box center [609, 133] width 7 height 7
click at [66, 299] on div at bounding box center [433, 276] width 867 height 552
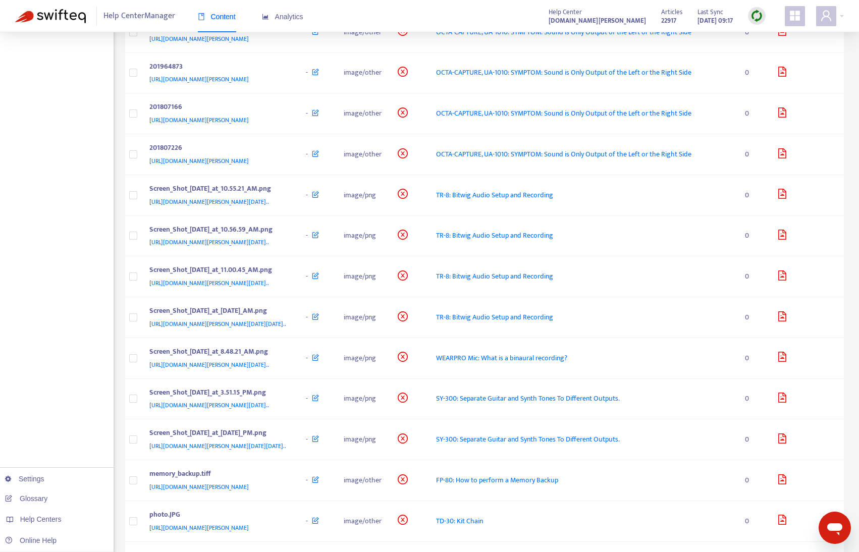
scroll to position [1464, 0]
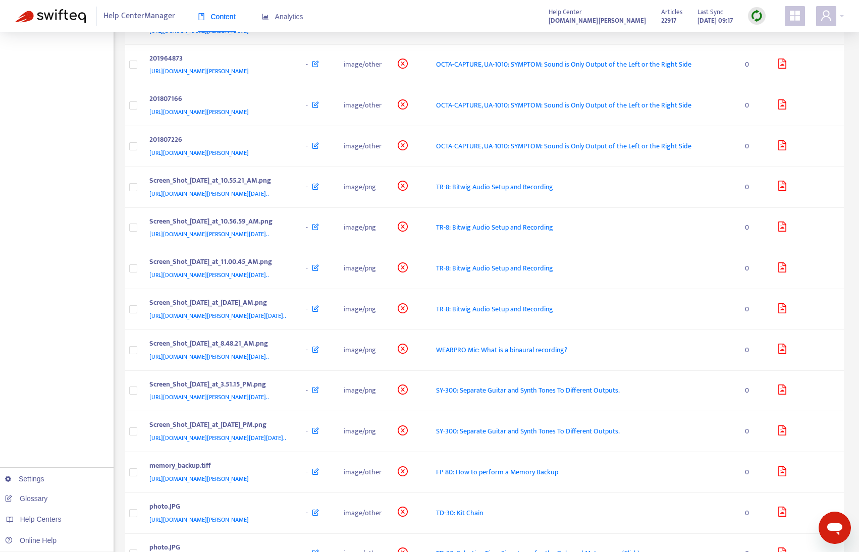
click at [286, 25] on div "201807096" at bounding box center [217, 18] width 137 height 13
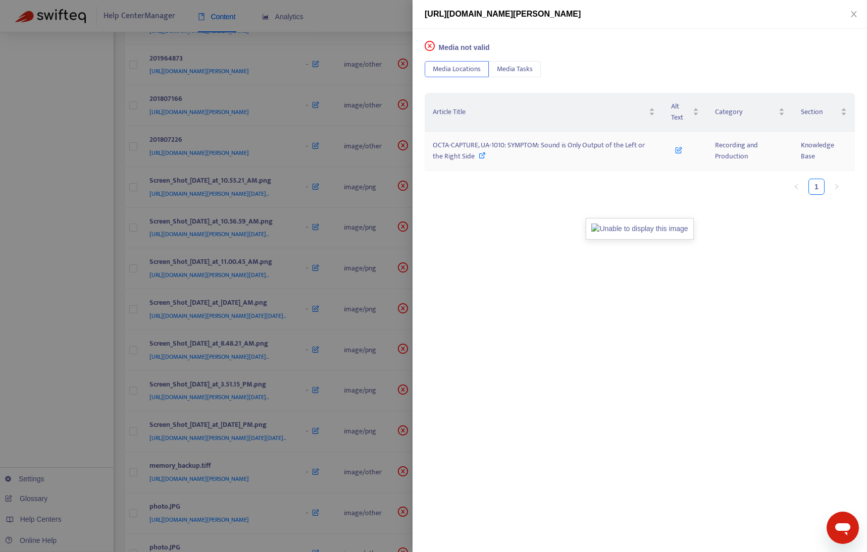
click at [482, 155] on icon at bounding box center [481, 155] width 7 height 7
click at [58, 259] on div at bounding box center [433, 276] width 867 height 552
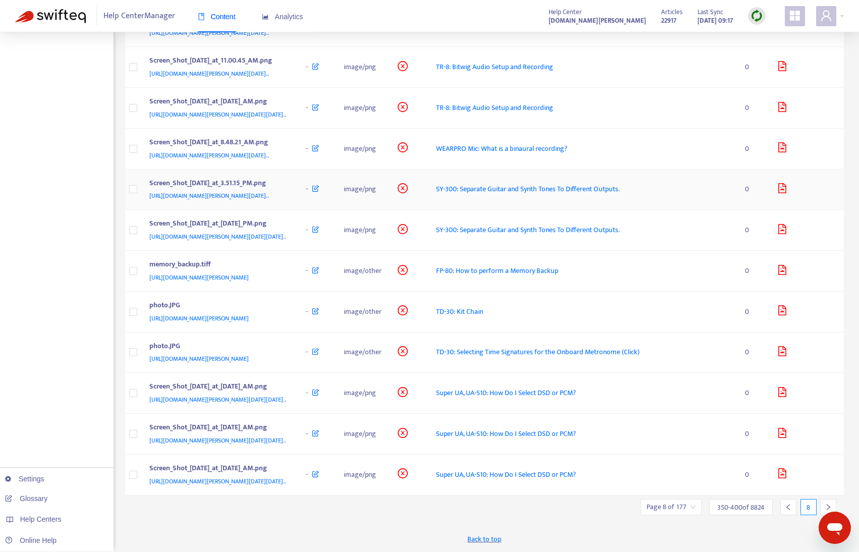
scroll to position [2032, 0]
click at [825, 504] on icon "right" at bounding box center [828, 507] width 7 height 7
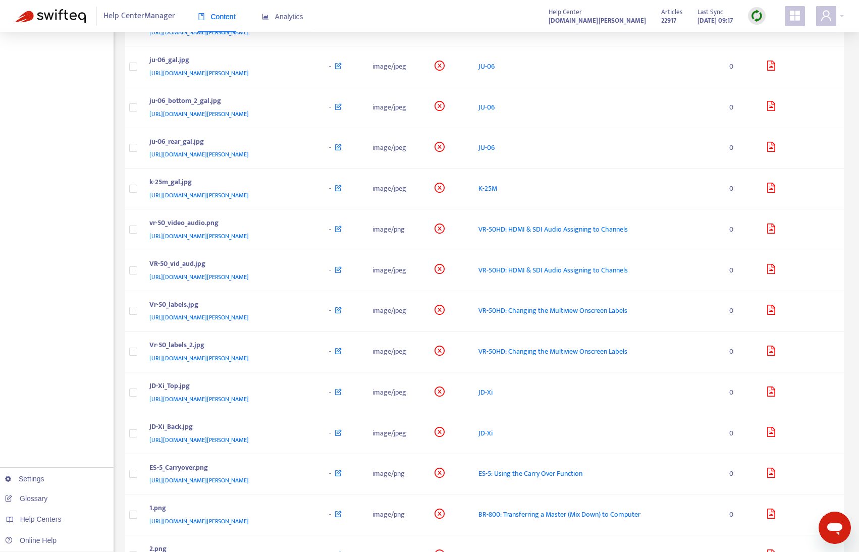
scroll to position [895, 0]
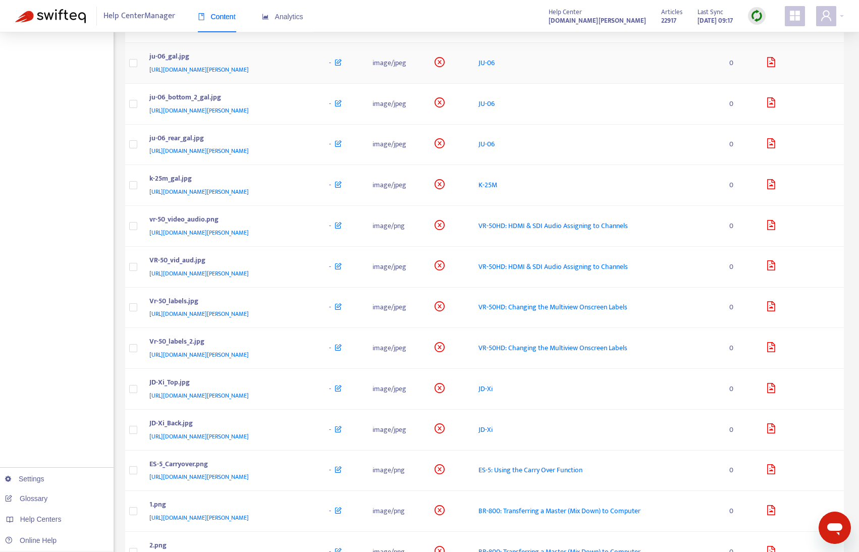
click at [309, 75] on div "[URL][DOMAIN_NAME][PERSON_NAME]" at bounding box center [229, 69] width 160 height 11
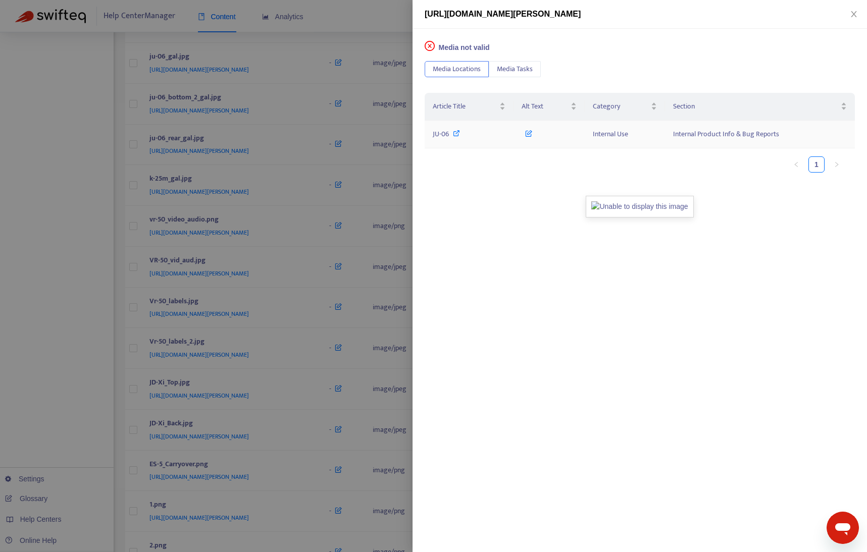
click at [450, 131] on div "JU-06" at bounding box center [469, 134] width 73 height 11
click at [24, 281] on div at bounding box center [433, 276] width 867 height 552
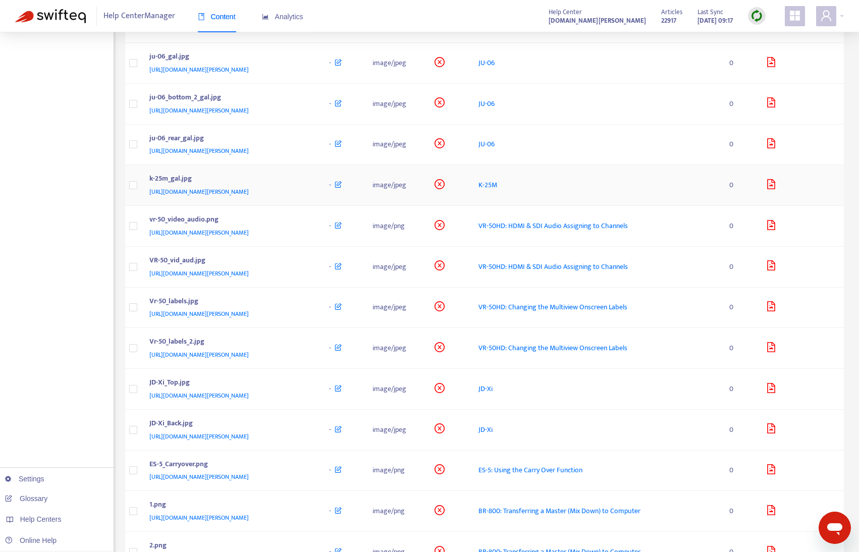
click at [309, 197] on div "[URL][DOMAIN_NAME][PERSON_NAME]" at bounding box center [229, 191] width 160 height 11
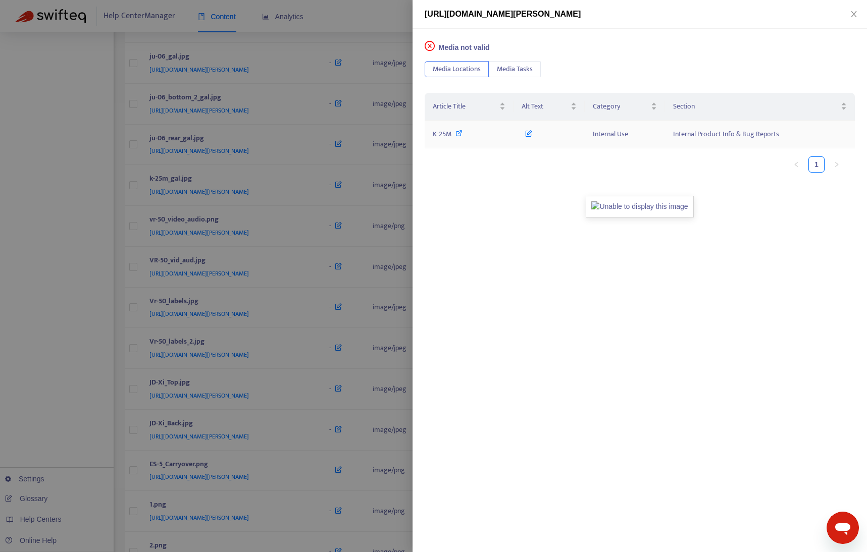
click at [455, 131] on icon at bounding box center [458, 133] width 7 height 7
click at [93, 404] on div at bounding box center [433, 276] width 867 height 552
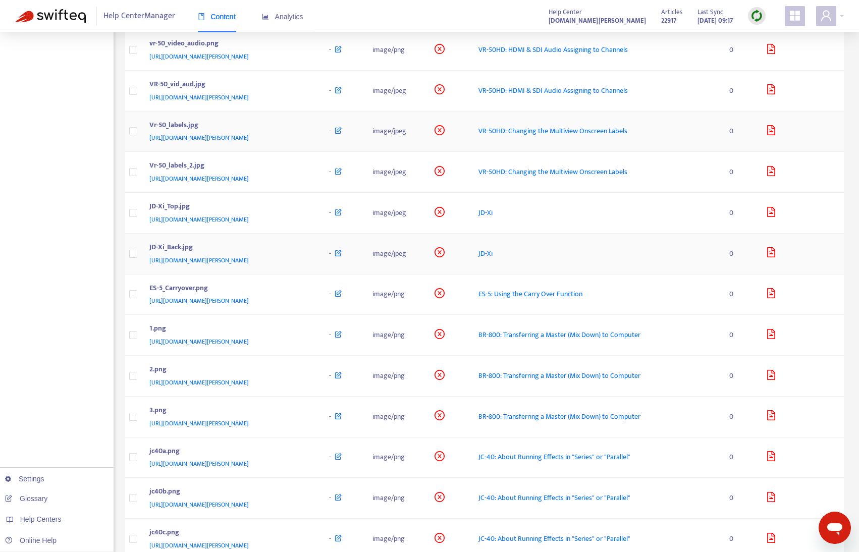
scroll to position [1097, 0]
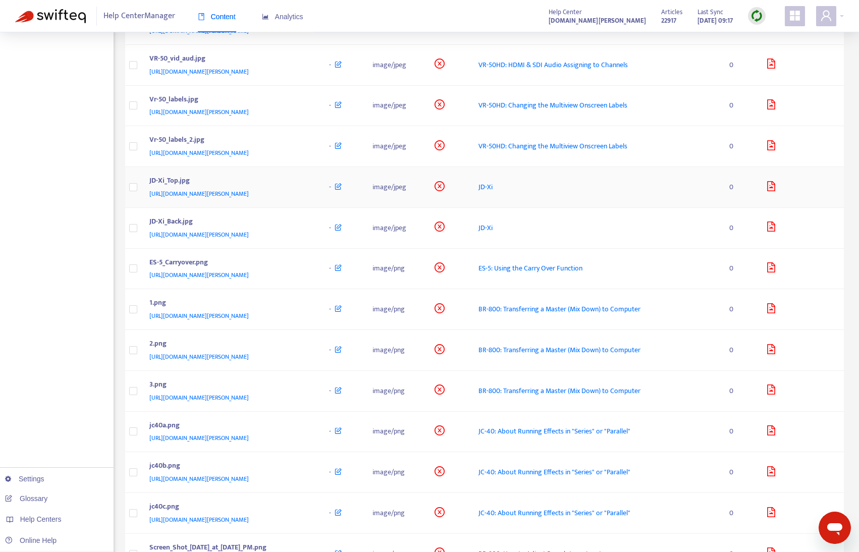
click at [309, 199] on div "[URL][DOMAIN_NAME][PERSON_NAME]" at bounding box center [229, 193] width 160 height 11
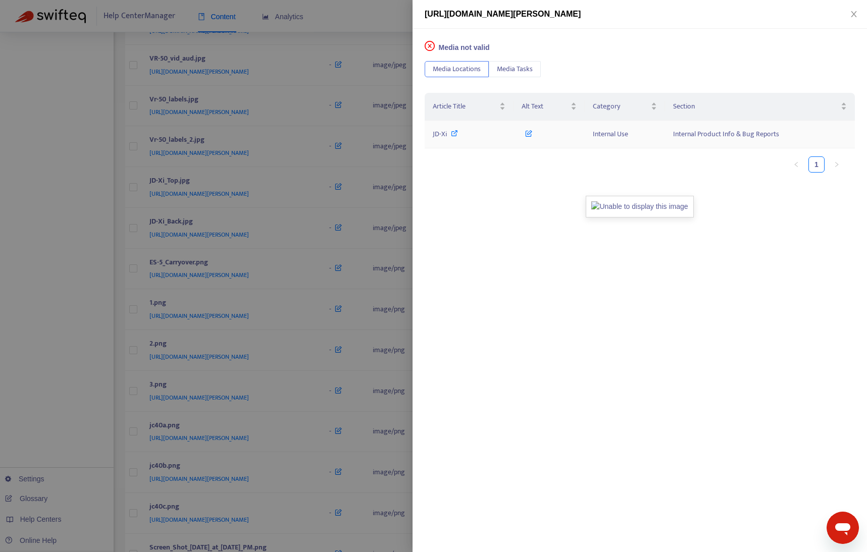
click at [460, 134] on div "JD-Xi" at bounding box center [469, 134] width 73 height 11
click at [77, 362] on div at bounding box center [433, 276] width 867 height 552
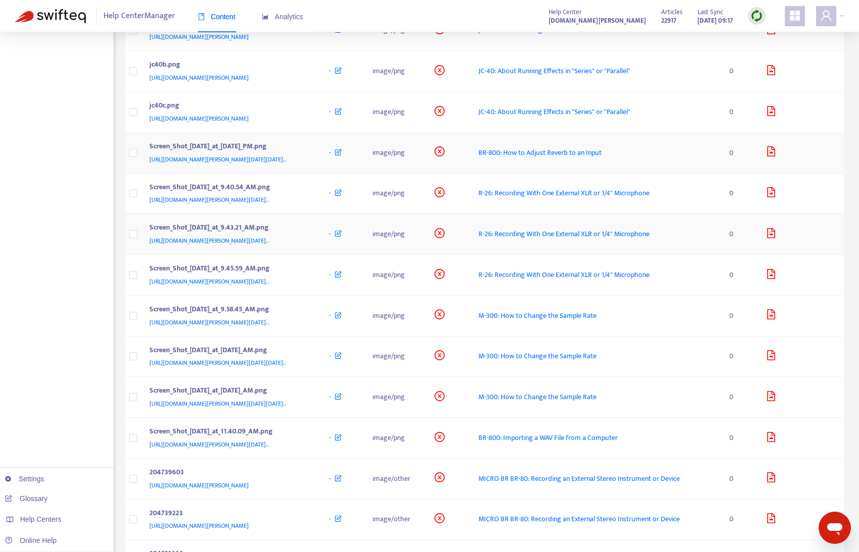
scroll to position [1501, 0]
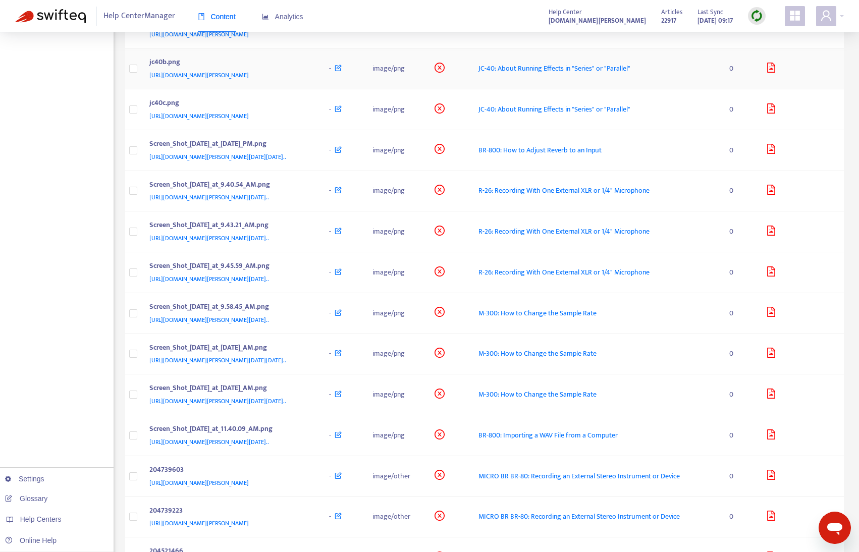
click at [309, 70] on div "jc40b.png" at bounding box center [229, 63] width 160 height 13
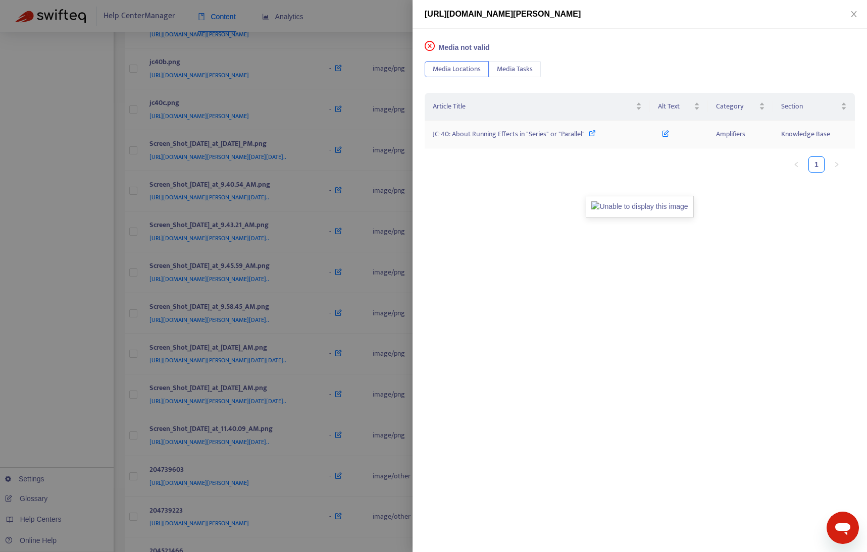
click at [582, 133] on span "JC-40: About Running Effects in "Series" or "Parallel"" at bounding box center [509, 134] width 152 height 12
click at [98, 342] on div at bounding box center [433, 276] width 867 height 552
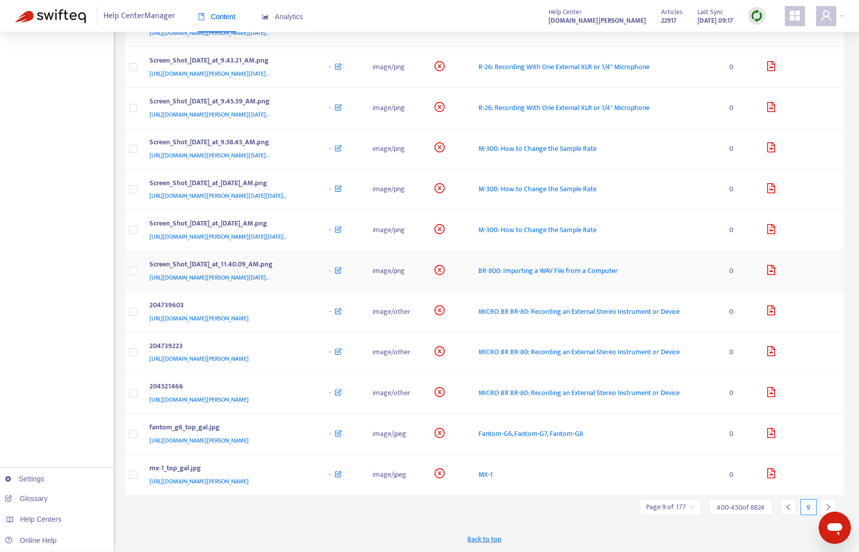
scroll to position [1854, 0]
click at [826, 503] on div at bounding box center [828, 507] width 16 height 16
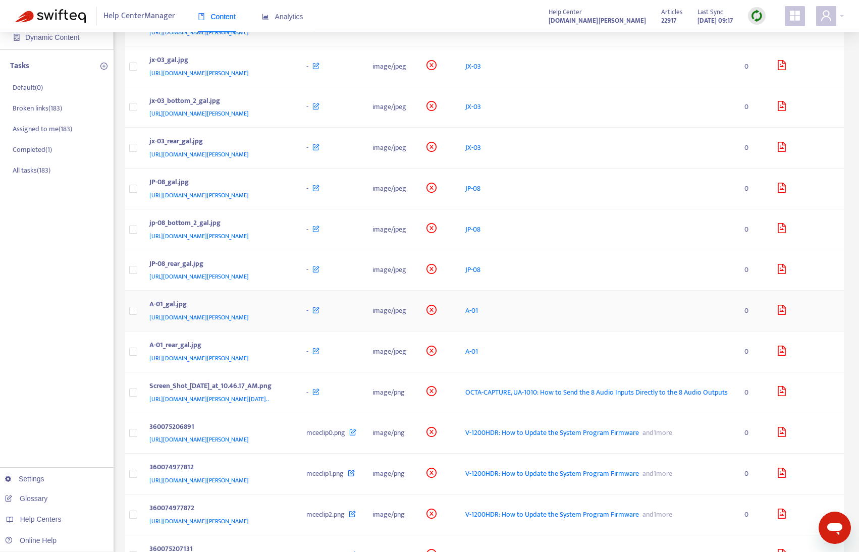
scroll to position [0, 0]
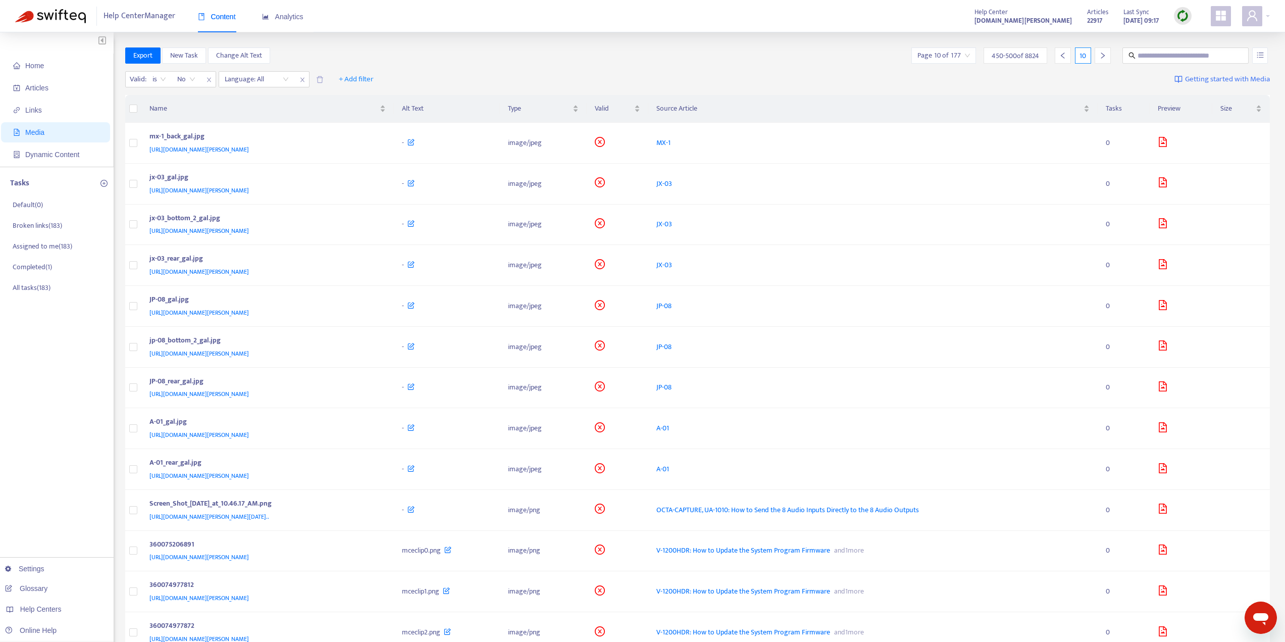
click at [866, 20] on img at bounding box center [1182, 16] width 13 height 13
click at [866, 34] on link "Quick Sync" at bounding box center [1203, 37] width 43 height 12
